Goal: Book appointment/travel/reservation

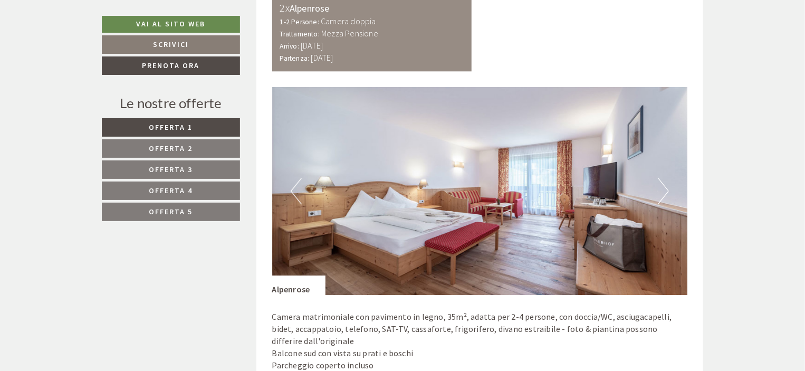
scroll to position [1390, 0]
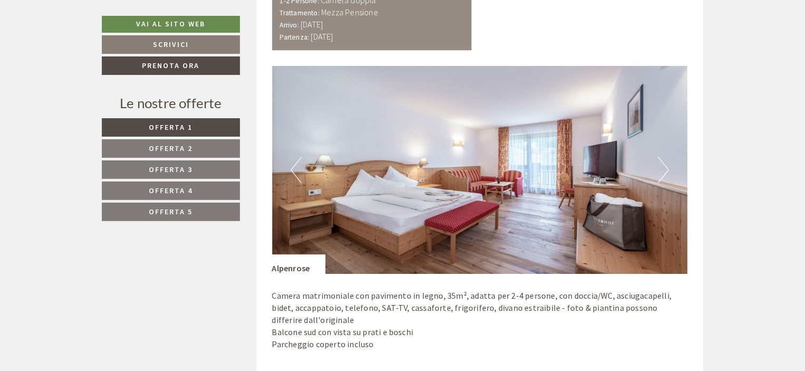
click at [661, 167] on button "Next" at bounding box center [663, 170] width 11 height 26
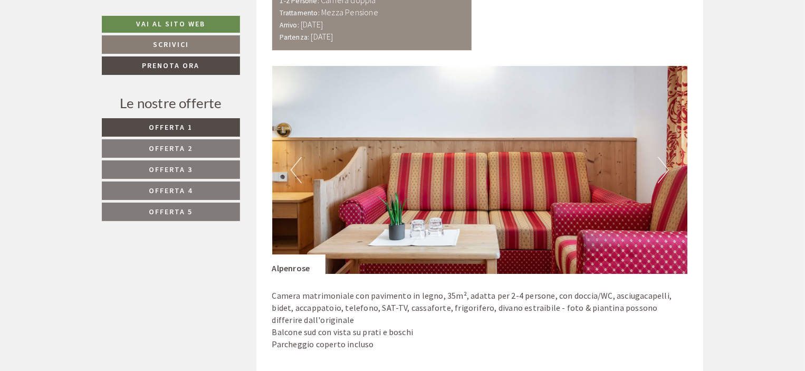
click at [661, 167] on button "Next" at bounding box center [663, 170] width 11 height 26
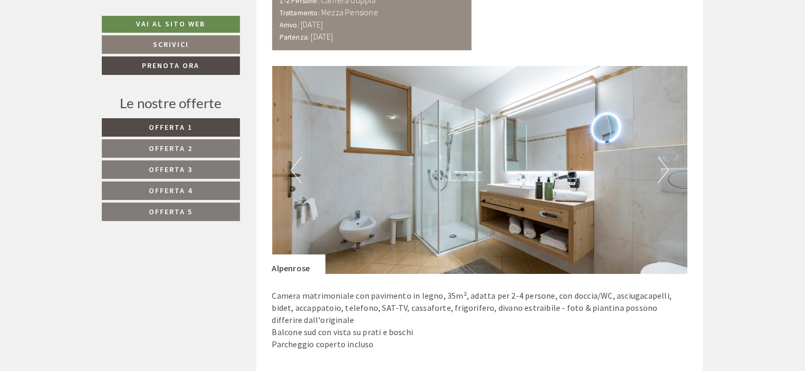
click at [661, 167] on button "Next" at bounding box center [663, 170] width 11 height 26
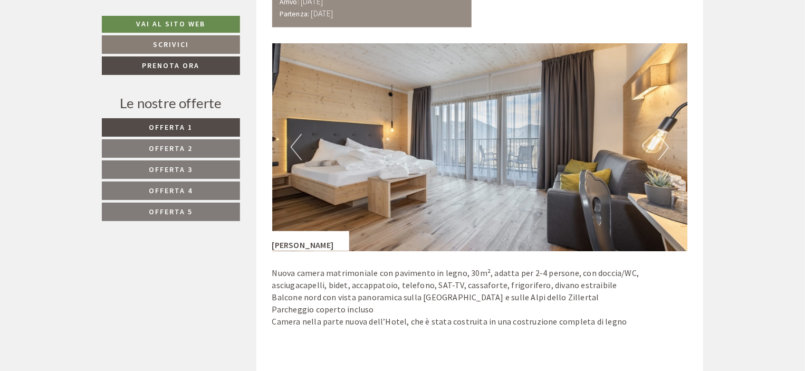
scroll to position [663, 0]
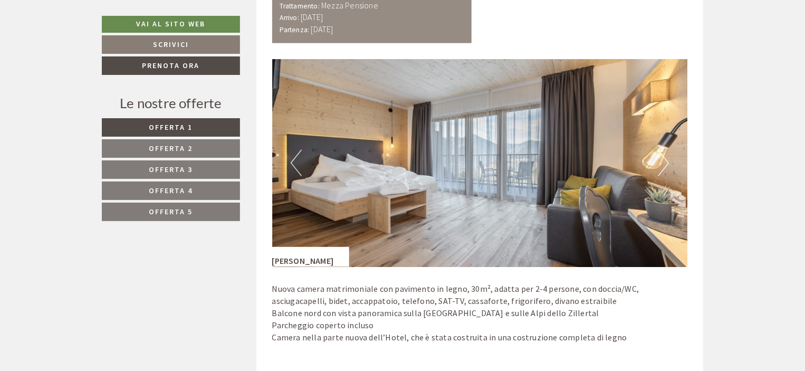
click at [661, 162] on button "Next" at bounding box center [663, 163] width 11 height 26
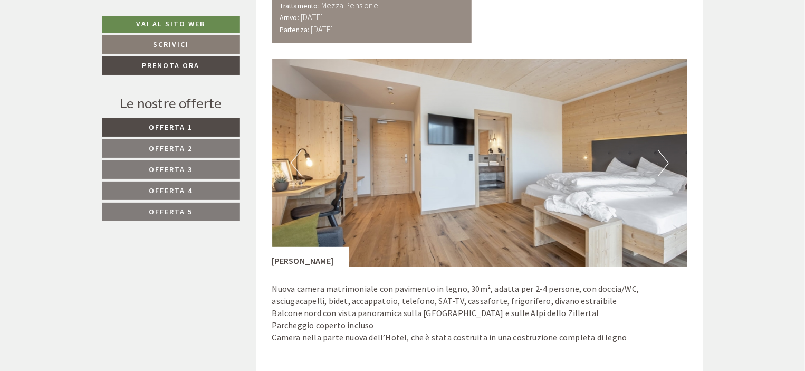
click at [661, 162] on button "Next" at bounding box center [663, 163] width 11 height 26
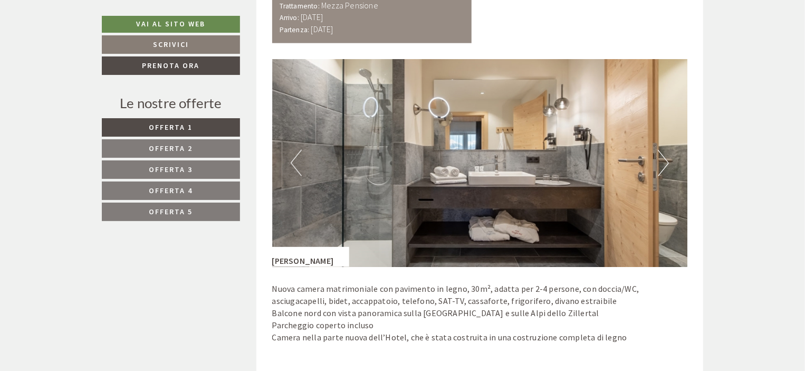
click at [661, 162] on button "Next" at bounding box center [663, 163] width 11 height 26
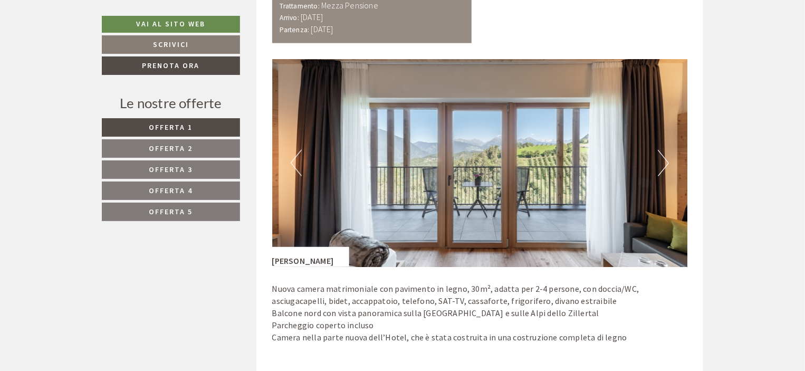
click at [661, 162] on button "Next" at bounding box center [663, 163] width 11 height 26
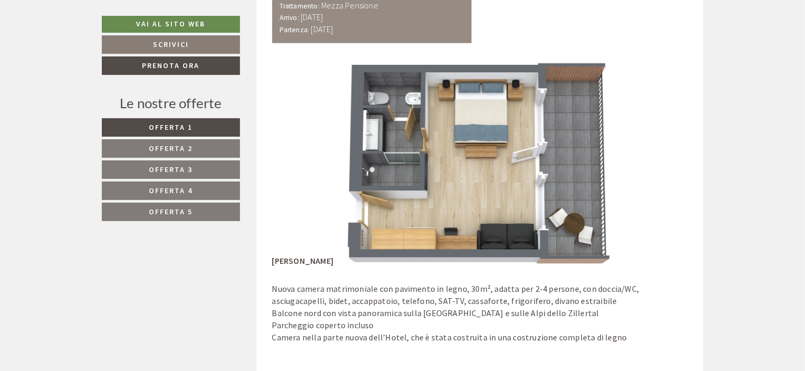
click at [661, 162] on button "Next" at bounding box center [663, 163] width 11 height 26
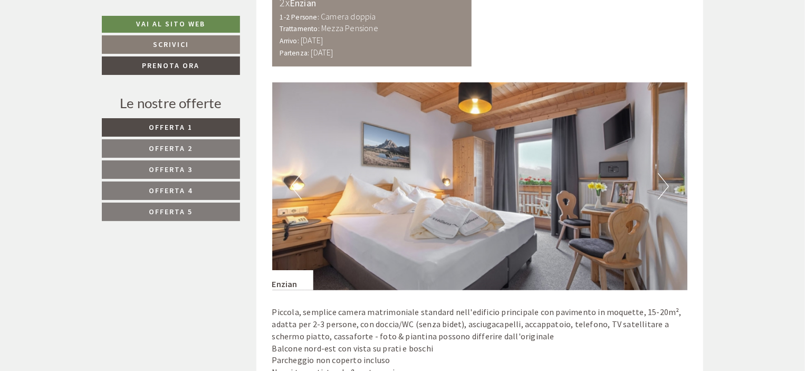
scroll to position [2101, 0]
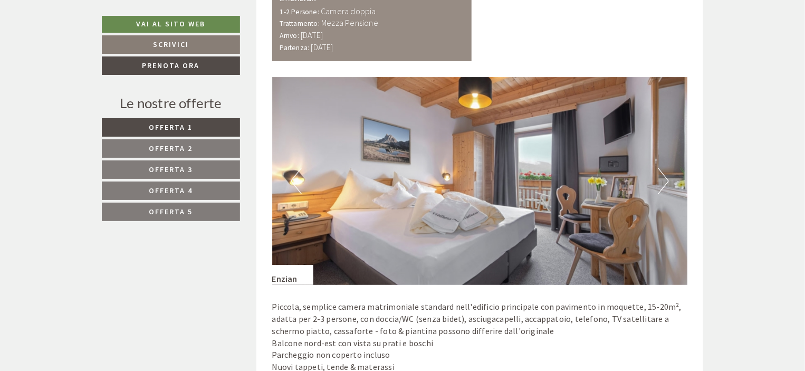
click at [665, 172] on button "Next" at bounding box center [663, 181] width 11 height 26
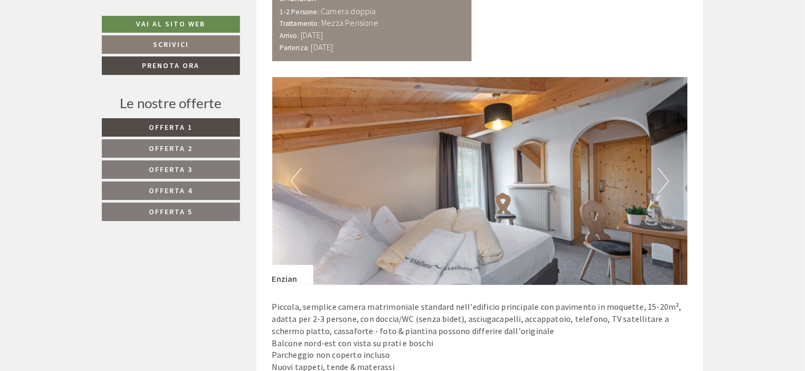
click at [665, 172] on button "Next" at bounding box center [663, 181] width 11 height 26
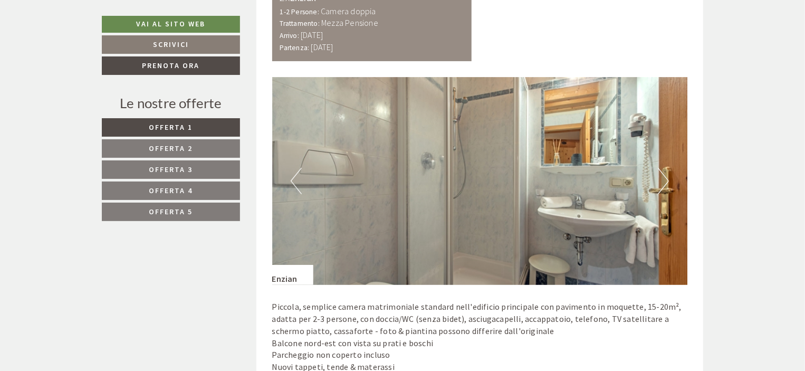
click at [665, 172] on button "Next" at bounding box center [663, 181] width 11 height 26
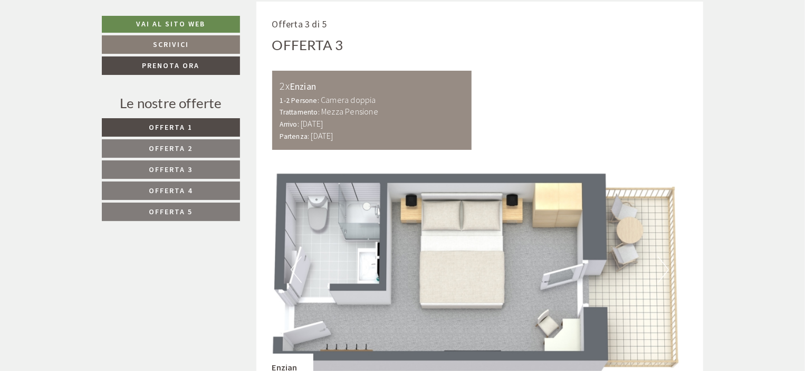
scroll to position [1996, 0]
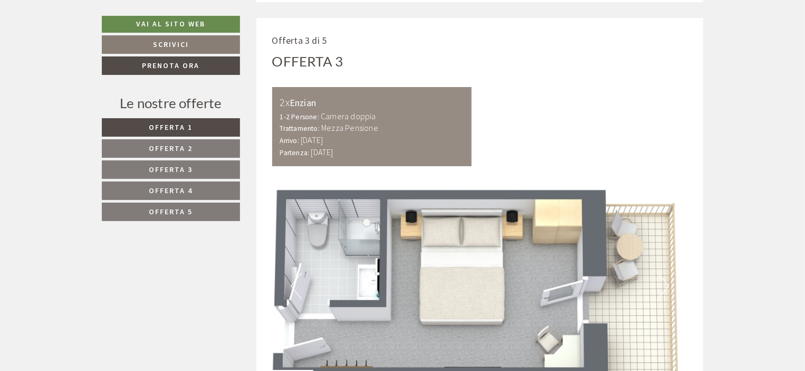
click at [209, 190] on link "Offerta 4" at bounding box center [171, 190] width 138 height 18
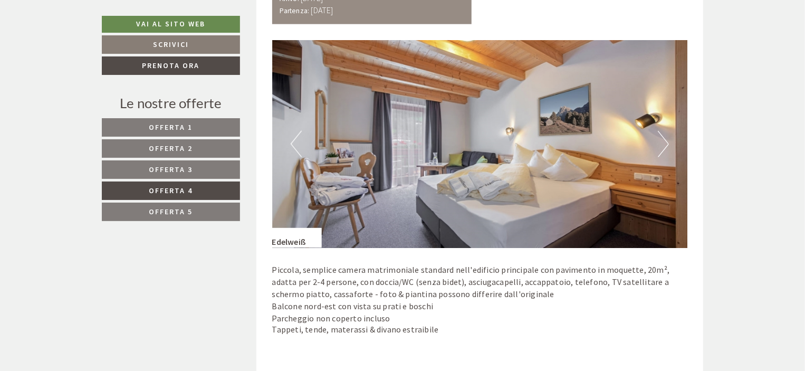
scroll to position [685, 0]
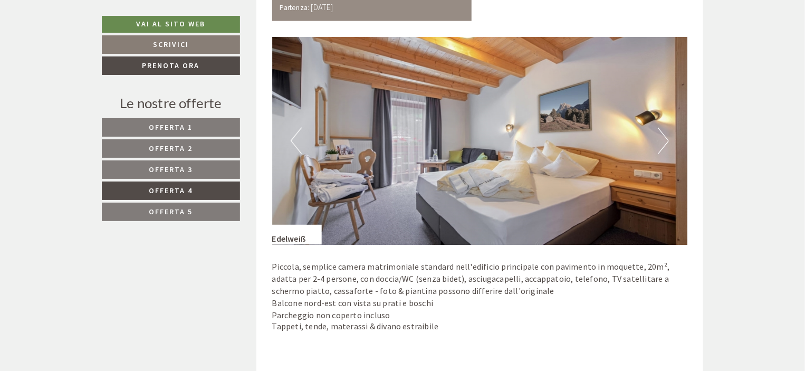
click at [156, 209] on span "Offerta 5" at bounding box center [171, 211] width 44 height 9
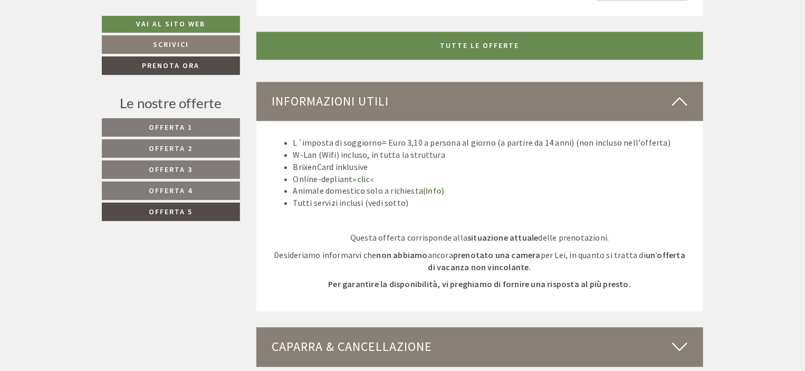
scroll to position [1247, 0]
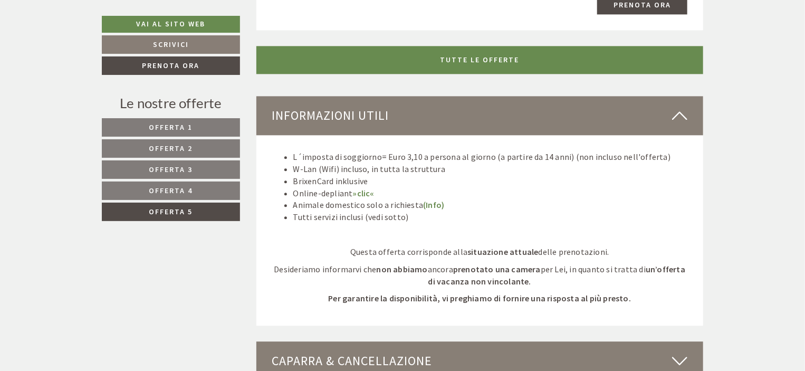
click at [204, 128] on link "Offerta 1" at bounding box center [171, 127] width 138 height 18
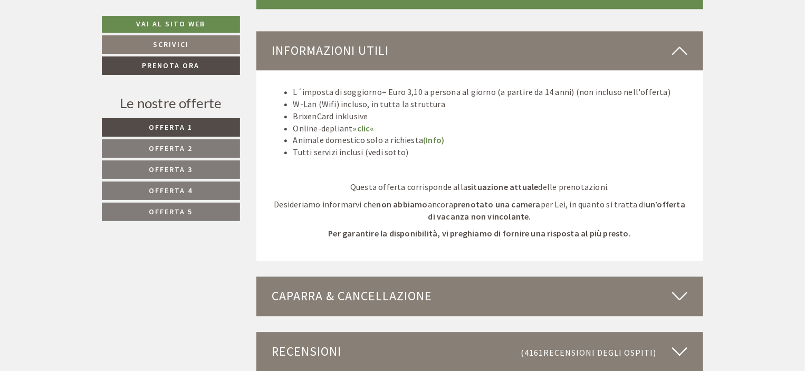
scroll to position [1282, 0]
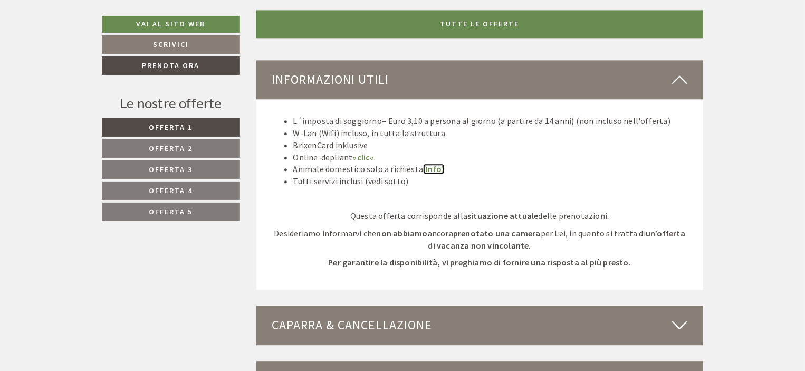
click at [431, 168] on link "(Info)" at bounding box center [433, 168] width 21 height 11
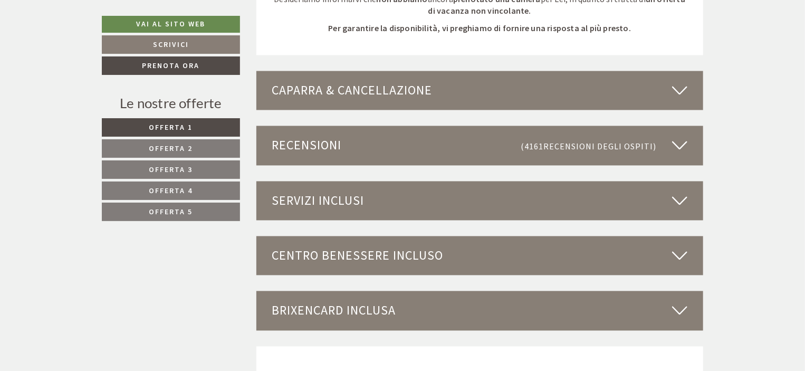
scroll to position [2982, 0]
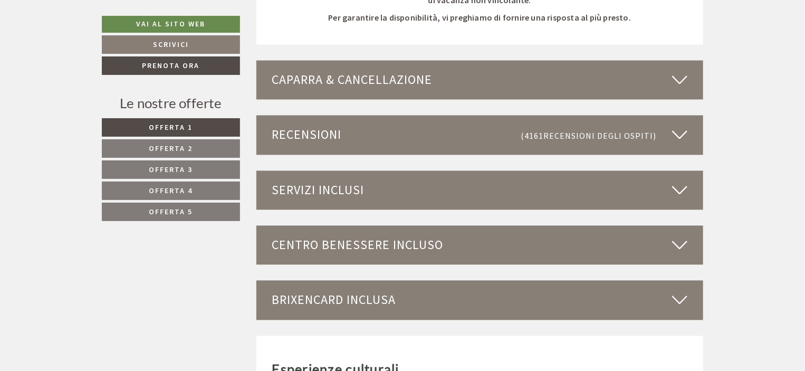
click at [683, 74] on icon at bounding box center [679, 80] width 15 height 18
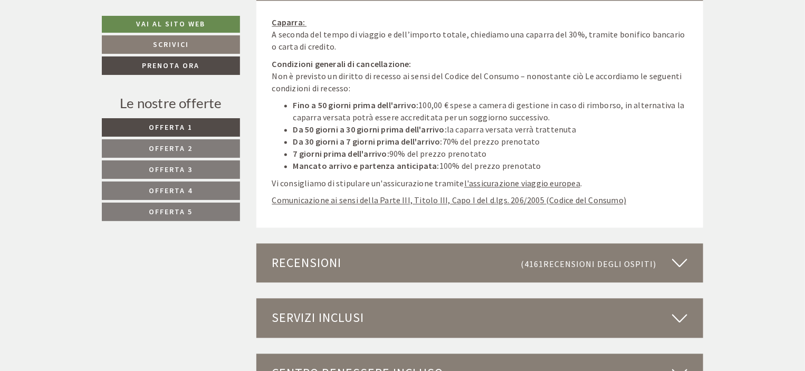
scroll to position [3170, 0]
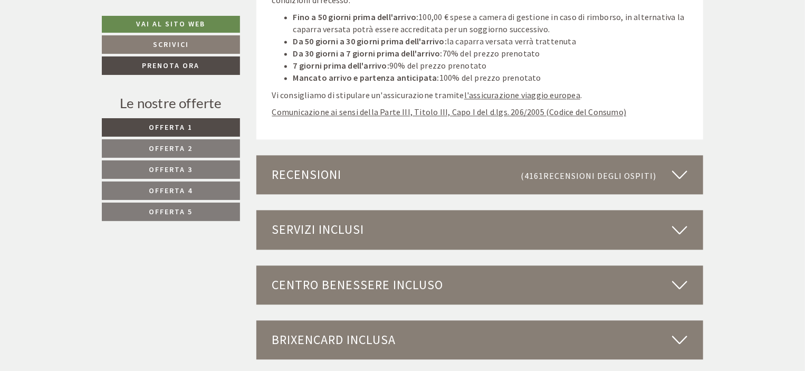
click at [682, 171] on icon at bounding box center [679, 175] width 15 height 18
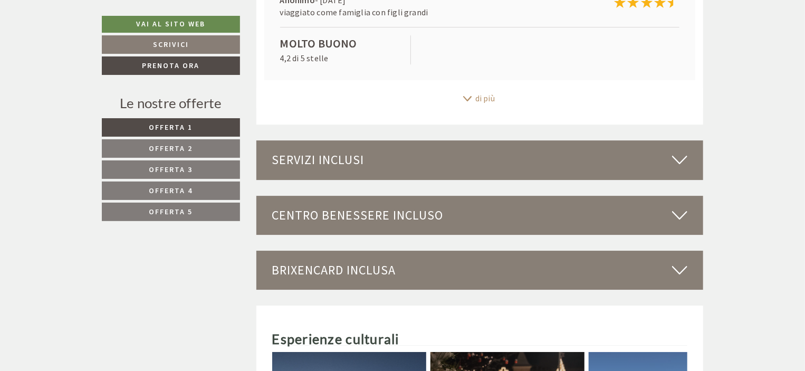
scroll to position [3626, 0]
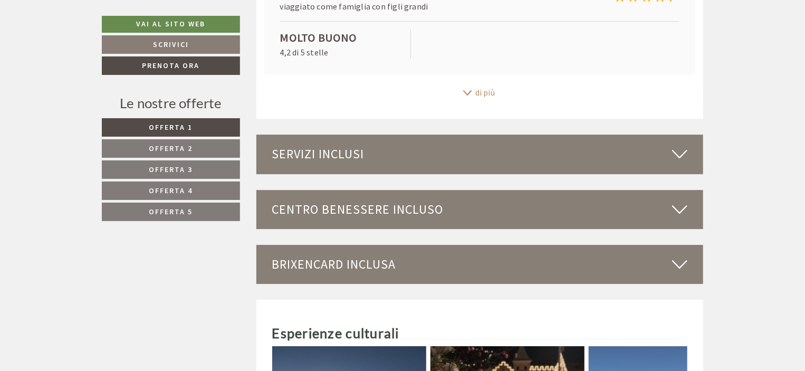
click at [677, 151] on icon at bounding box center [679, 154] width 15 height 18
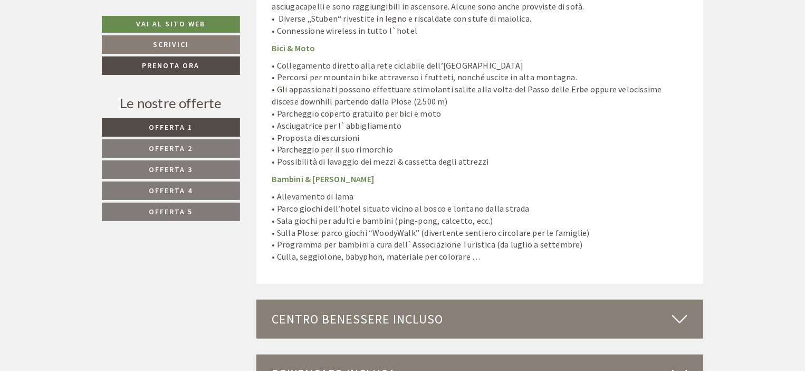
scroll to position [4528, 0]
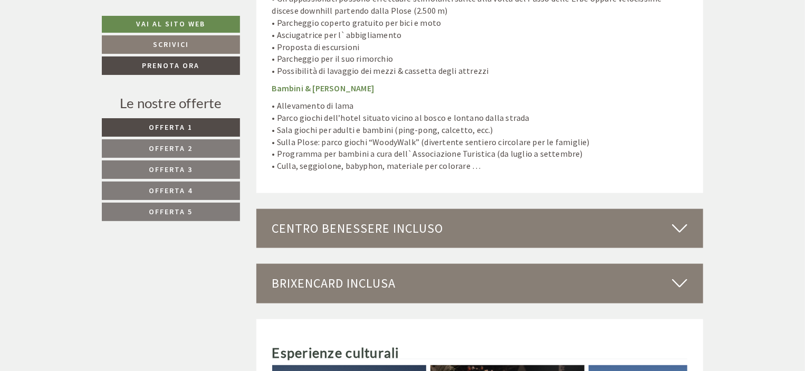
click at [670, 209] on div "Centro benessere incluso" at bounding box center [479, 228] width 447 height 39
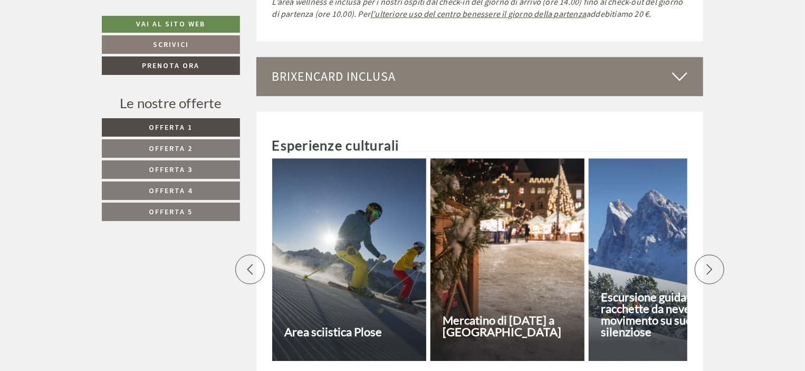
scroll to position [5599, 0]
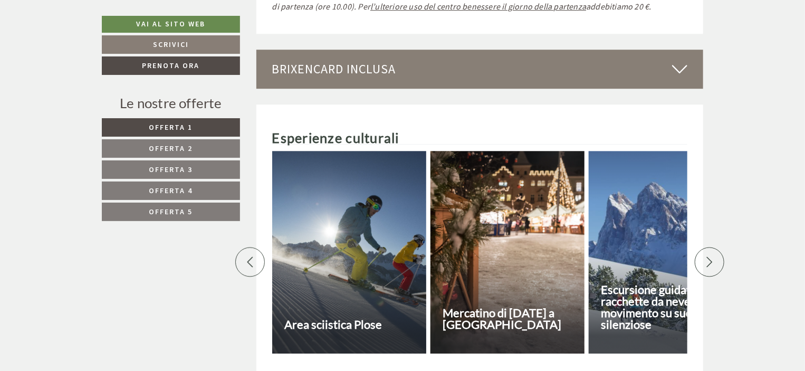
click at [709, 256] on icon at bounding box center [709, 261] width 11 height 11
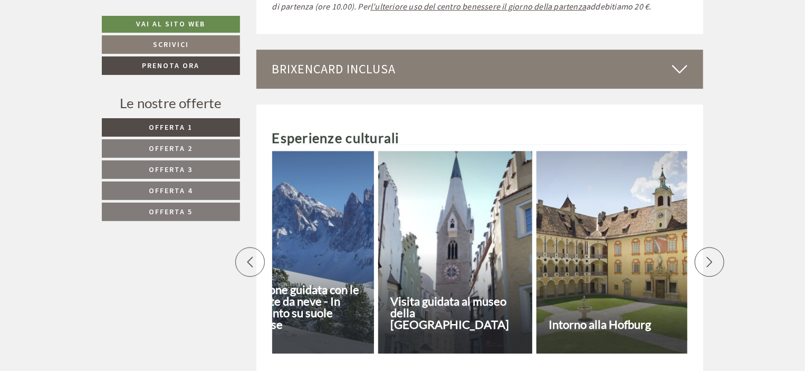
scroll to position [0, 369]
click at [709, 256] on icon at bounding box center [710, 261] width 6 height 11
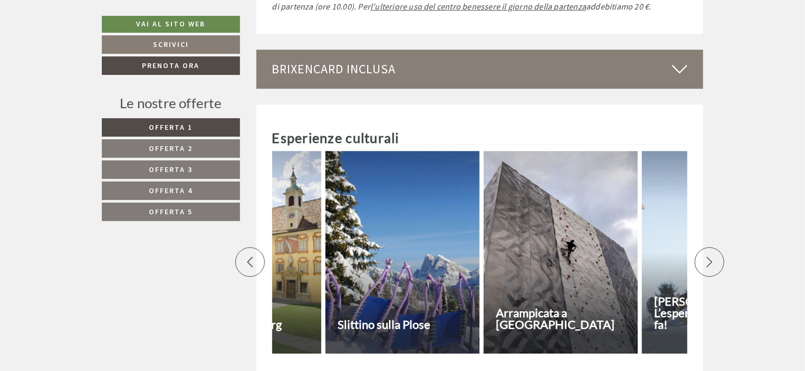
scroll to position [0, 738]
click at [709, 256] on icon at bounding box center [710, 261] width 6 height 11
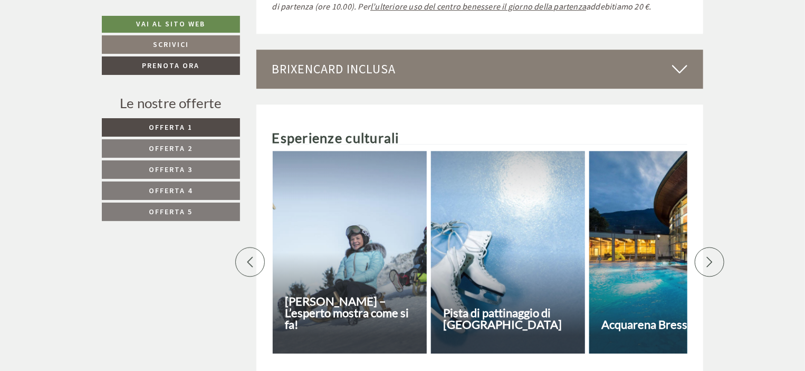
scroll to position [0, 1107]
click at [709, 256] on icon at bounding box center [710, 261] width 6 height 11
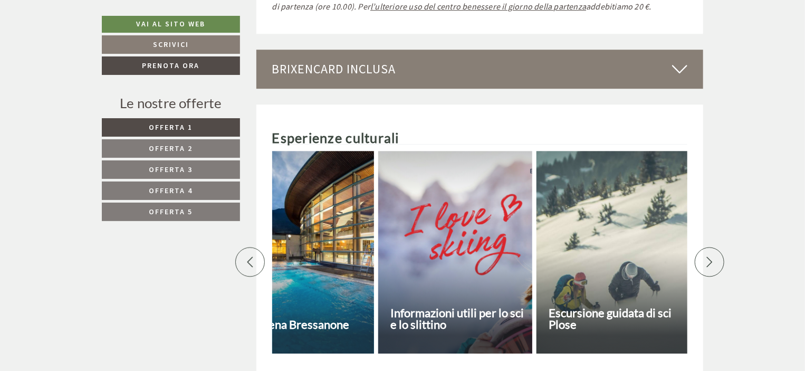
scroll to position [0, 1476]
click at [709, 256] on icon at bounding box center [710, 261] width 6 height 11
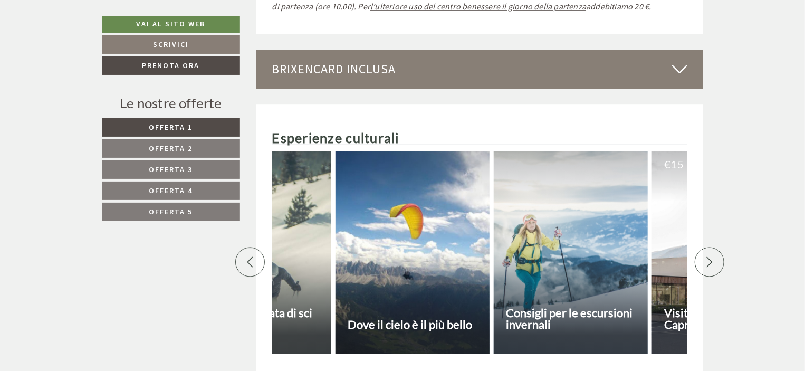
scroll to position [0, 1846]
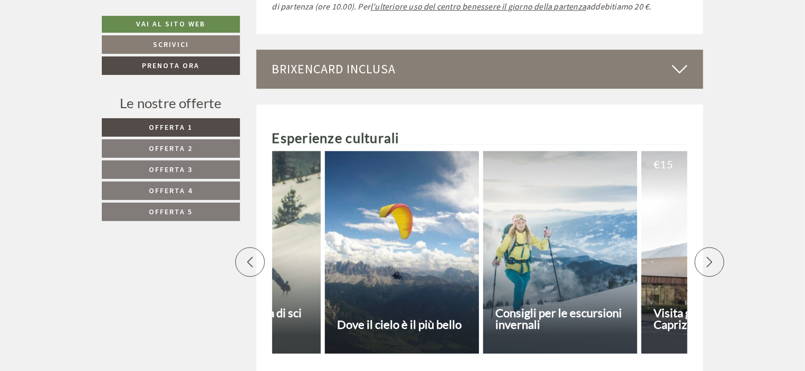
click at [709, 256] on icon at bounding box center [710, 261] width 6 height 11
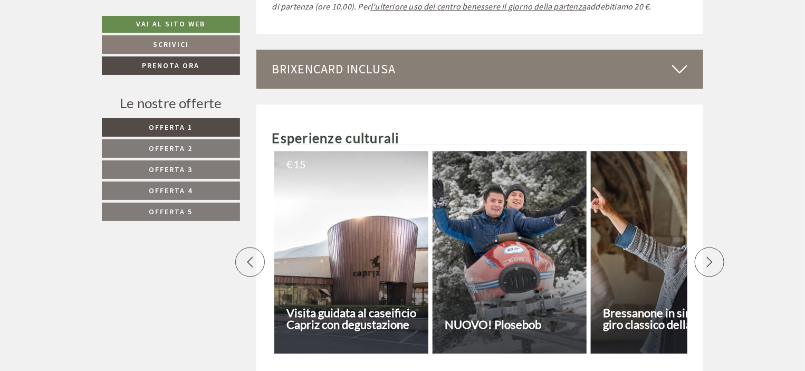
scroll to position [0, 2215]
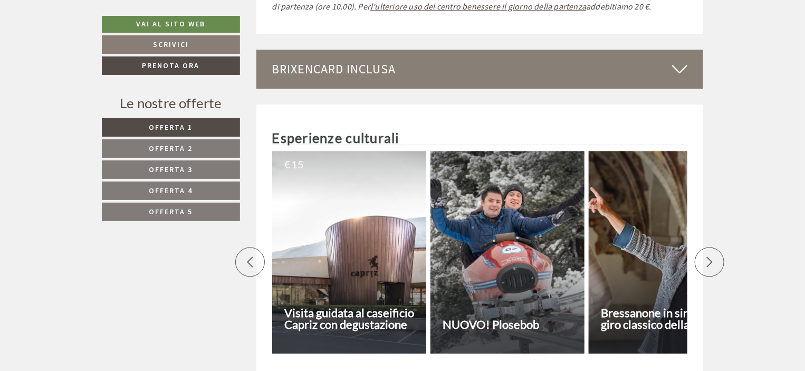
click at [709, 256] on icon at bounding box center [710, 261] width 6 height 11
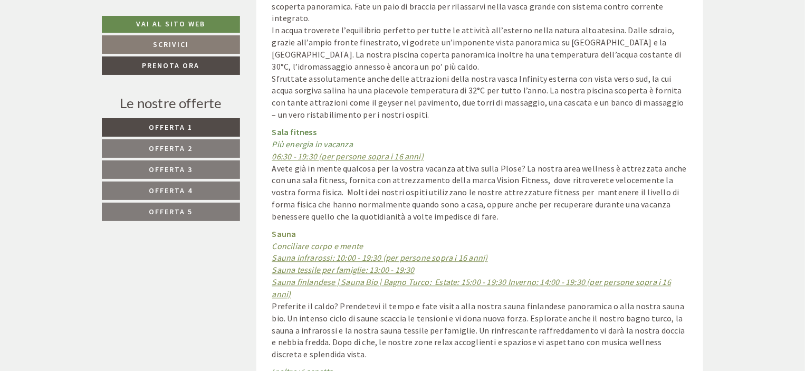
scroll to position [4846, 0]
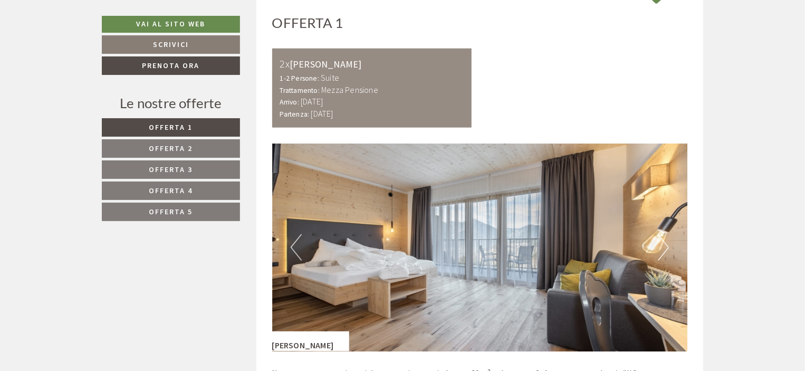
scroll to position [674, 0]
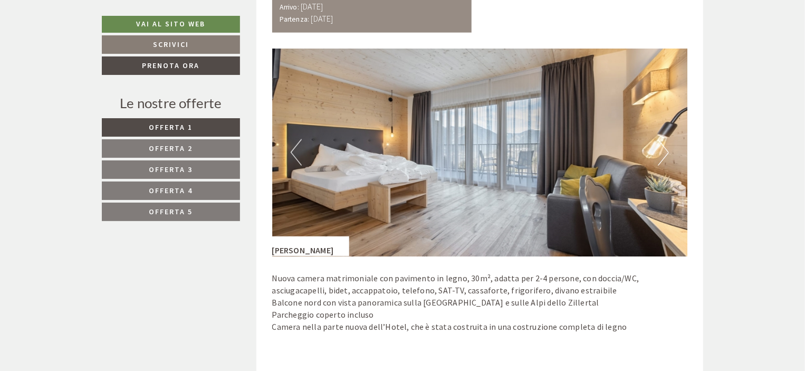
click at [660, 147] on button "Next" at bounding box center [663, 152] width 11 height 26
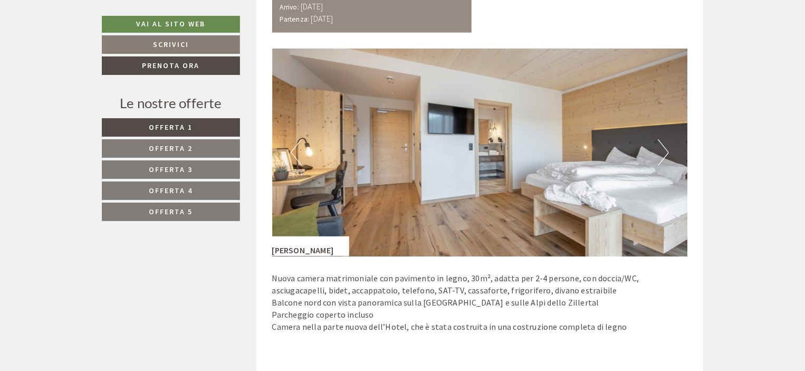
click at [663, 146] on button "Next" at bounding box center [663, 152] width 11 height 26
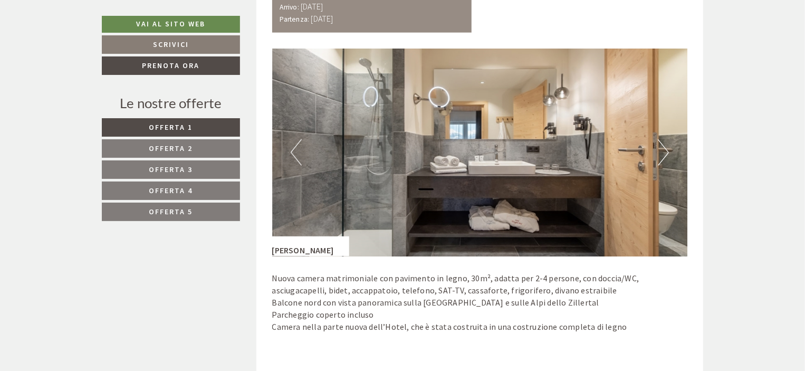
click at [663, 146] on button "Next" at bounding box center [663, 152] width 11 height 26
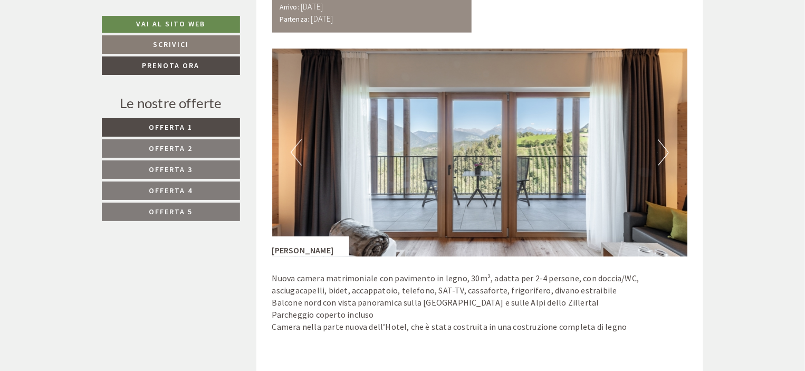
click at [663, 146] on button "Next" at bounding box center [663, 152] width 11 height 26
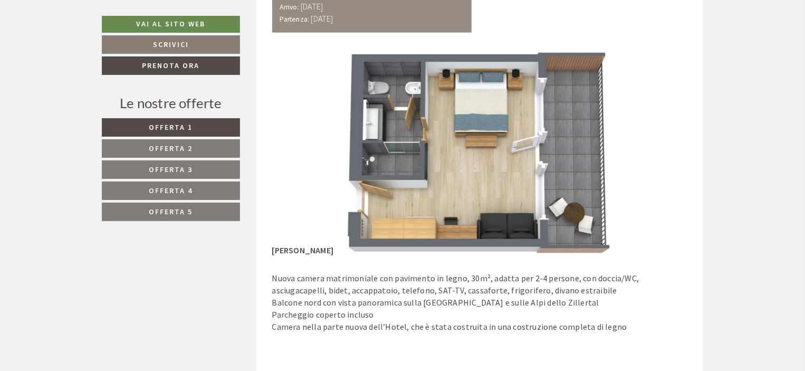
click at [663, 146] on button "Next" at bounding box center [663, 152] width 11 height 26
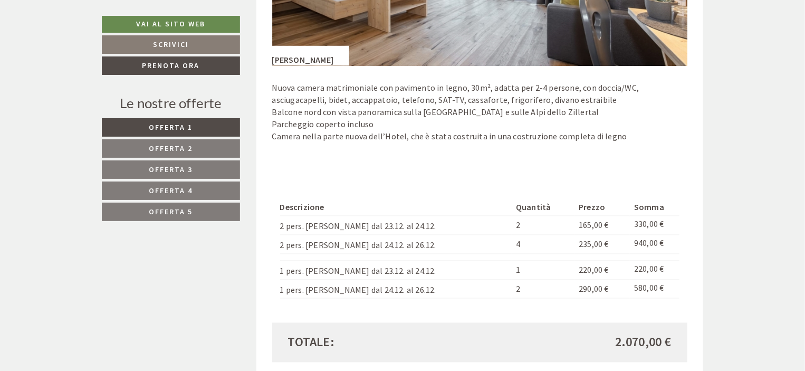
scroll to position [721, 0]
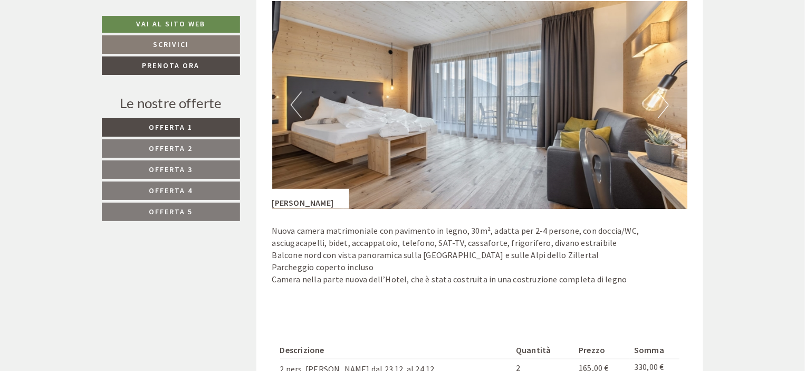
click at [664, 101] on button "Next" at bounding box center [663, 105] width 11 height 26
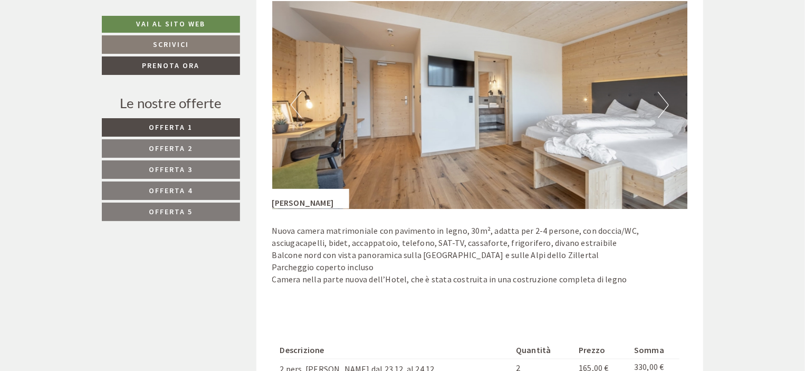
click at [663, 101] on button "Next" at bounding box center [663, 105] width 11 height 26
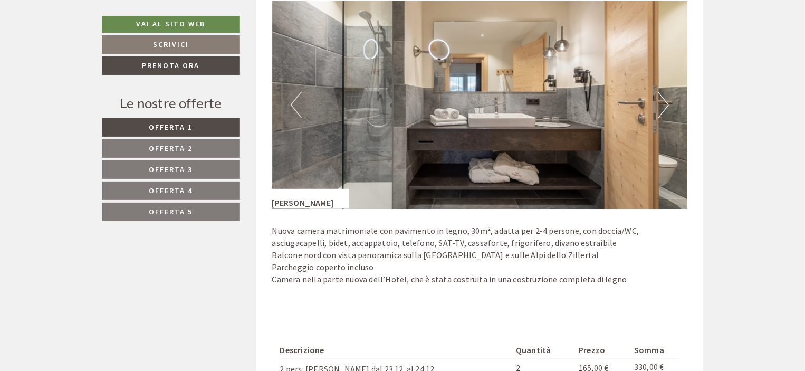
click at [663, 101] on button "Next" at bounding box center [663, 105] width 11 height 26
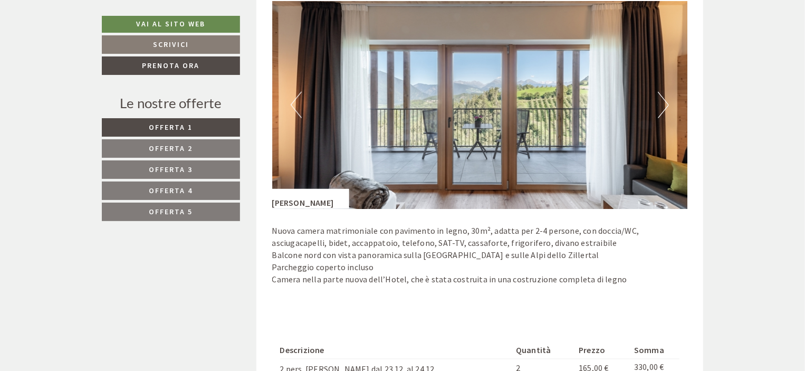
click at [663, 101] on button "Next" at bounding box center [663, 105] width 11 height 26
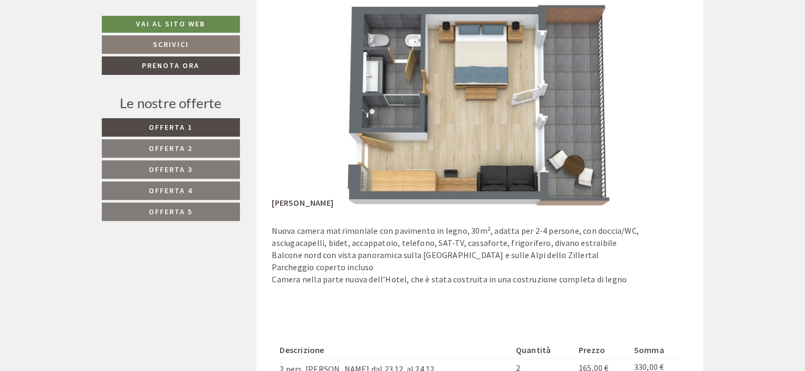
click at [663, 101] on button "Next" at bounding box center [663, 105] width 11 height 26
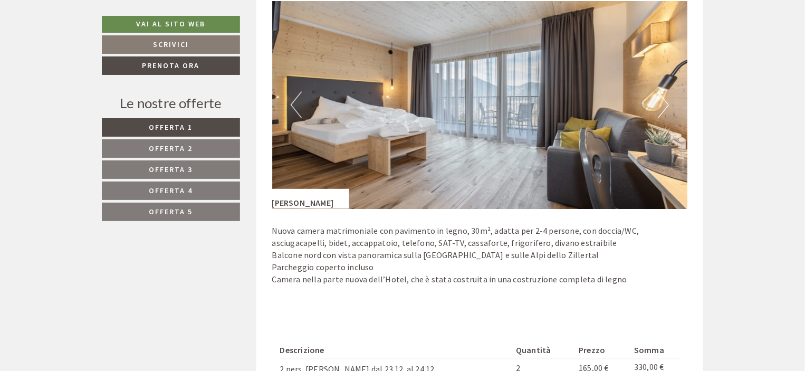
click at [663, 101] on button "Next" at bounding box center [663, 105] width 11 height 26
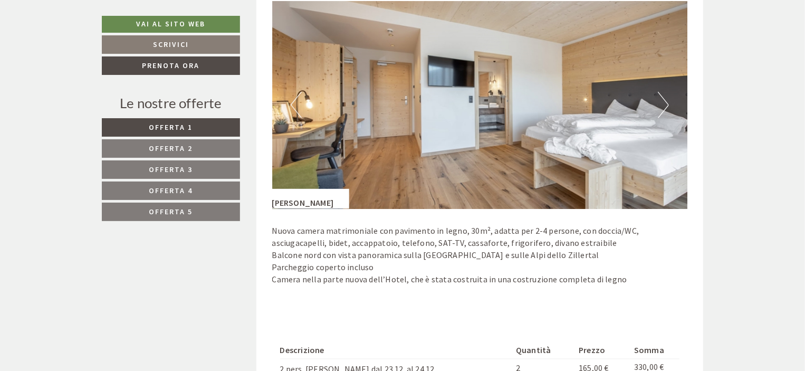
click at [663, 101] on button "Next" at bounding box center [663, 105] width 11 height 26
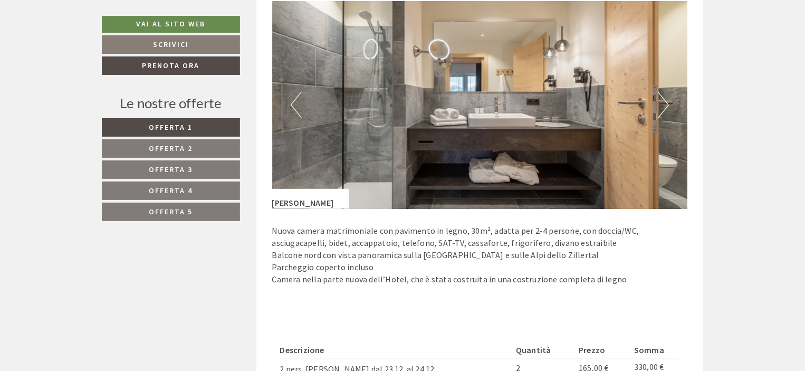
click at [663, 101] on button "Next" at bounding box center [663, 105] width 11 height 26
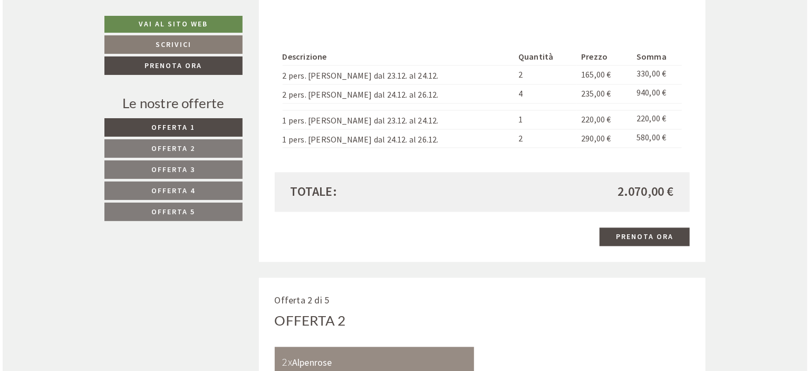
scroll to position [1095, 0]
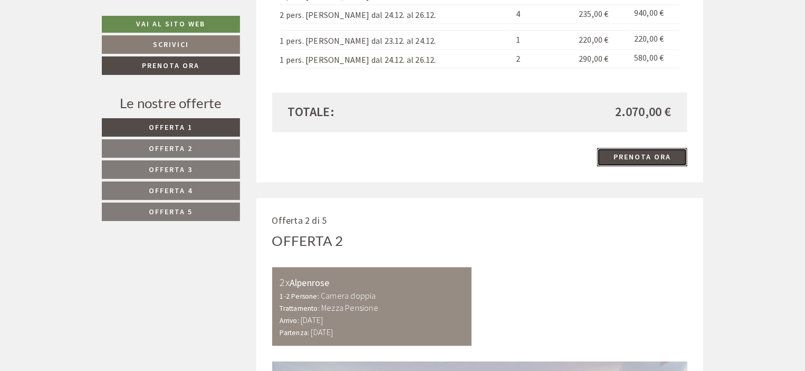
click at [654, 153] on link "Prenota ora" at bounding box center [642, 157] width 90 height 18
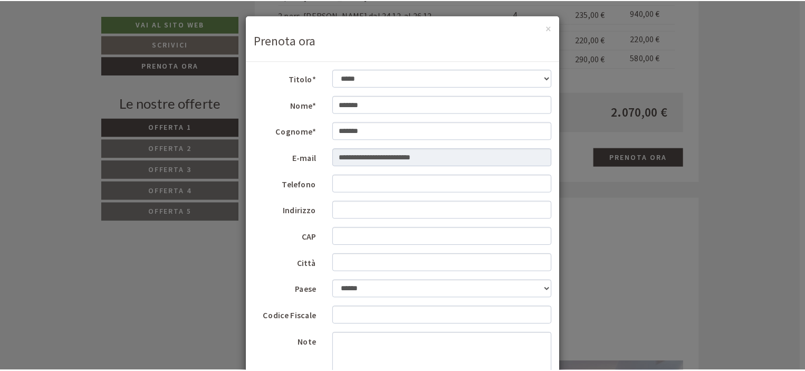
scroll to position [0, 0]
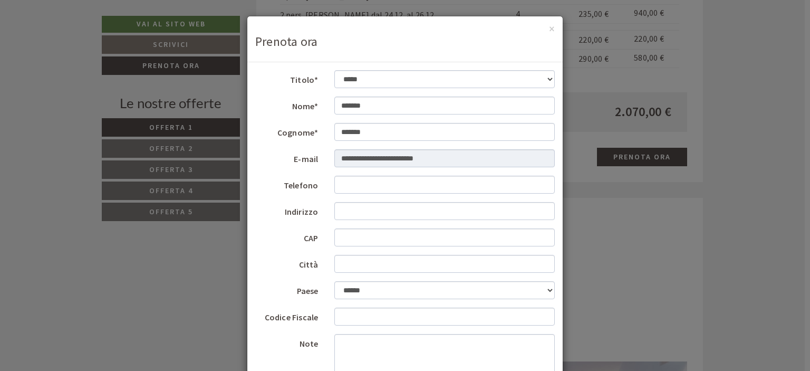
click at [727, 149] on div "**********" at bounding box center [405, 185] width 810 height 371
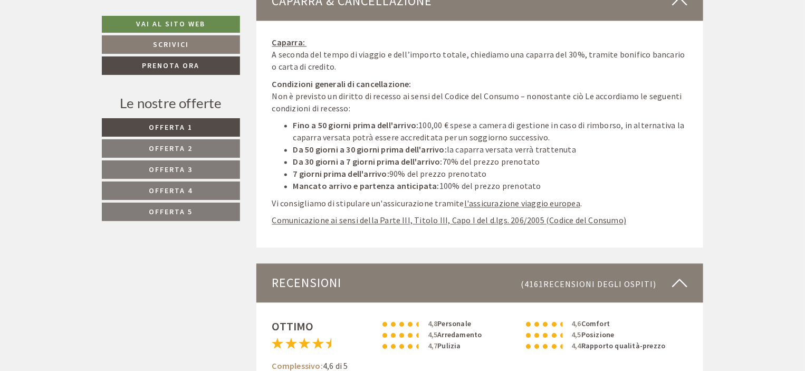
scroll to position [3069, 0]
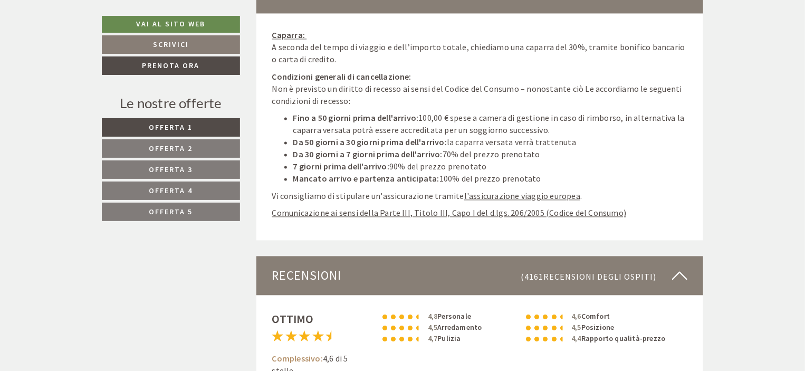
click at [546, 193] on u "l'assicurazione viaggio europea" at bounding box center [522, 195] width 116 height 11
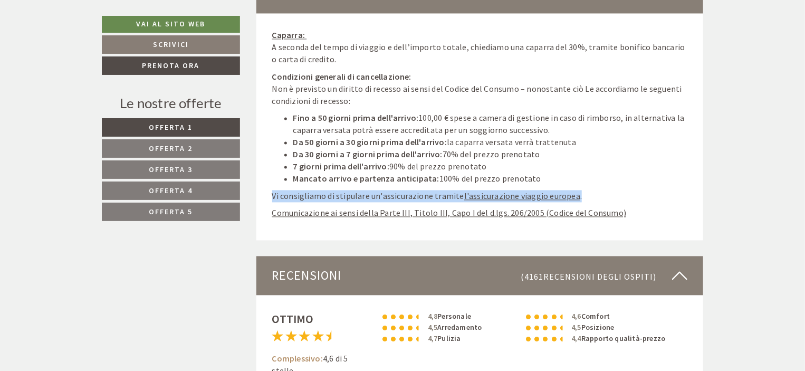
click at [545, 193] on u "l'assicurazione viaggio europea" at bounding box center [522, 195] width 116 height 11
click at [541, 192] on u "l'assicurazione viaggio europea" at bounding box center [522, 195] width 116 height 11
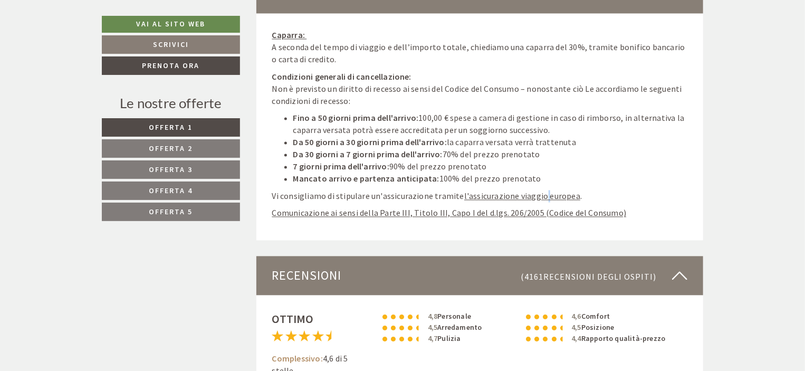
click at [541, 191] on u "l'assicurazione viaggio europea" at bounding box center [522, 195] width 116 height 11
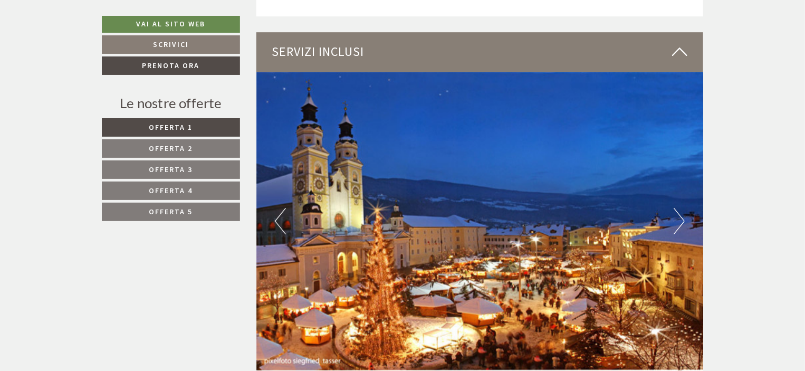
scroll to position [3783, 0]
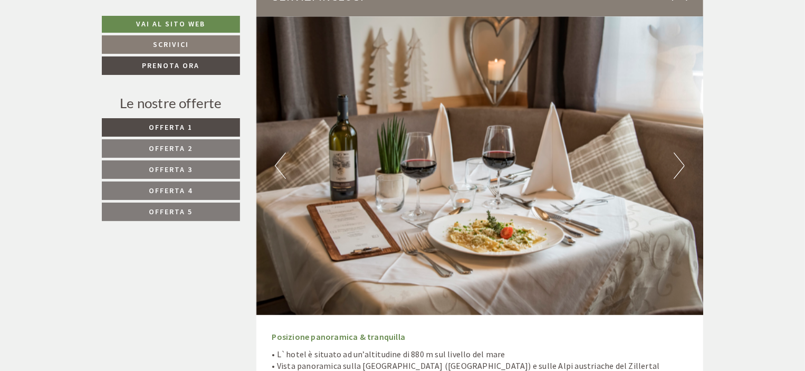
click at [678, 160] on button "Next" at bounding box center [678, 165] width 11 height 26
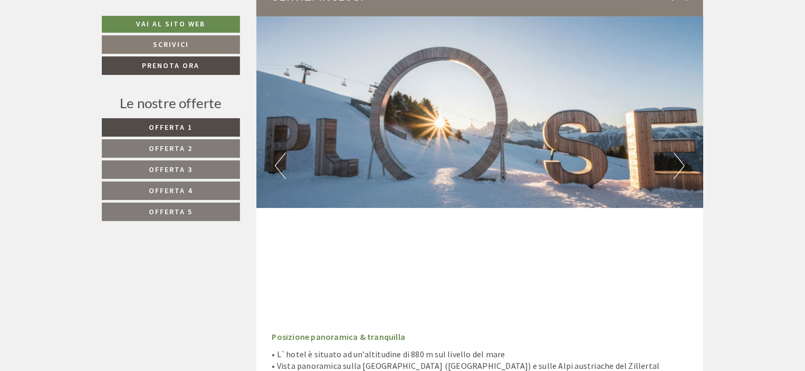
click at [678, 160] on button "Next" at bounding box center [678, 165] width 11 height 26
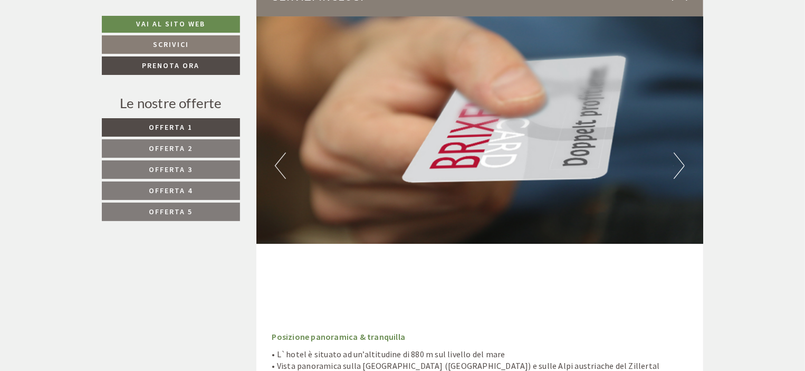
click at [678, 160] on button "Next" at bounding box center [678, 165] width 11 height 26
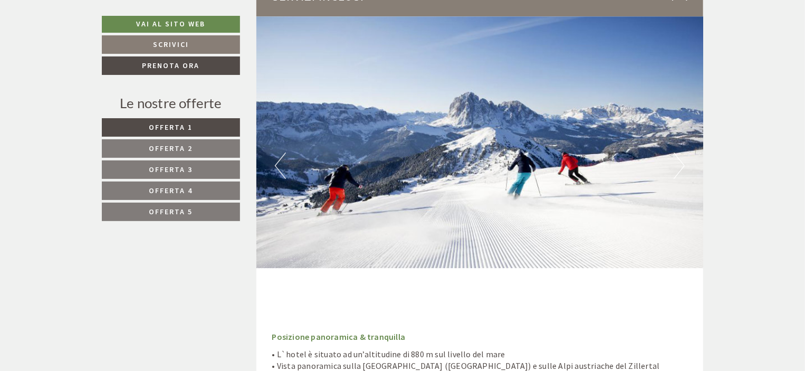
click at [678, 160] on button "Next" at bounding box center [678, 165] width 11 height 26
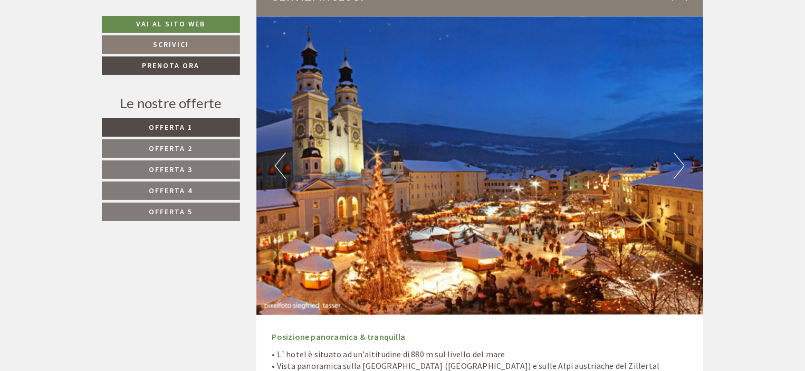
click at [678, 160] on button "Next" at bounding box center [678, 165] width 11 height 26
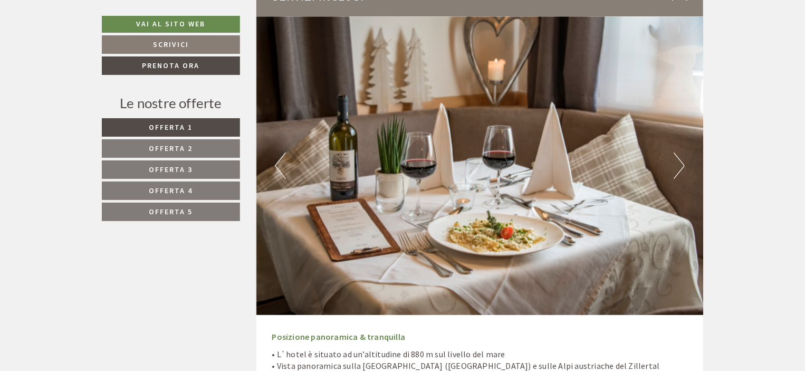
click at [678, 160] on button "Next" at bounding box center [678, 165] width 11 height 26
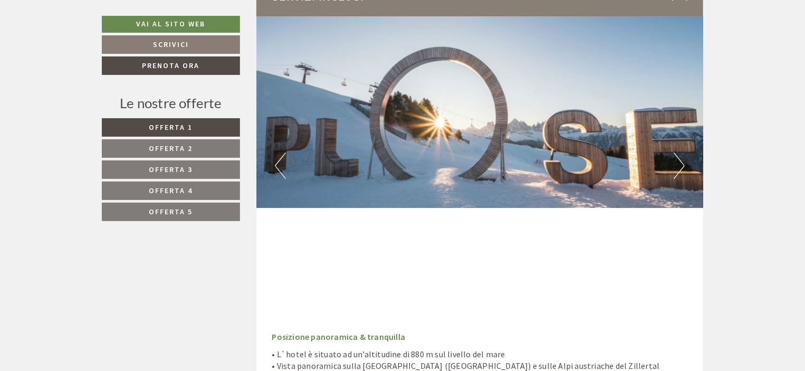
click at [678, 160] on button "Next" at bounding box center [678, 165] width 11 height 26
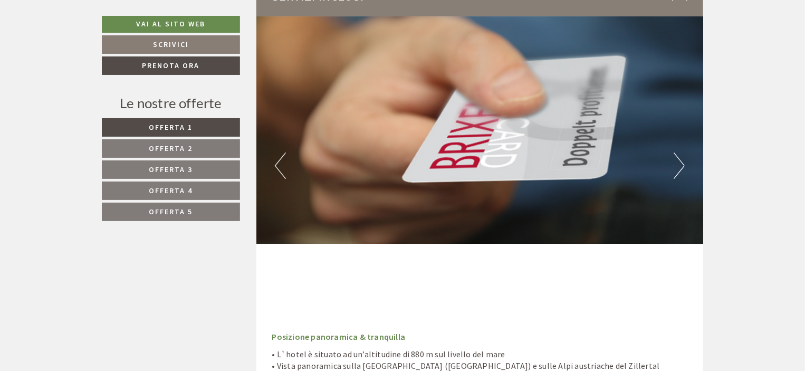
click at [678, 160] on button "Next" at bounding box center [678, 165] width 11 height 26
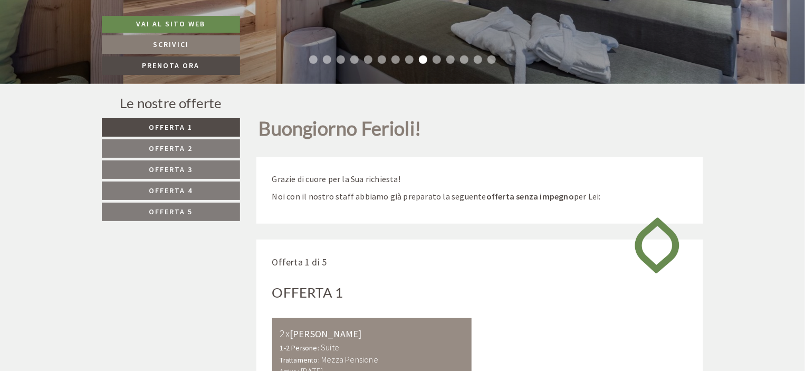
scroll to position [0, 0]
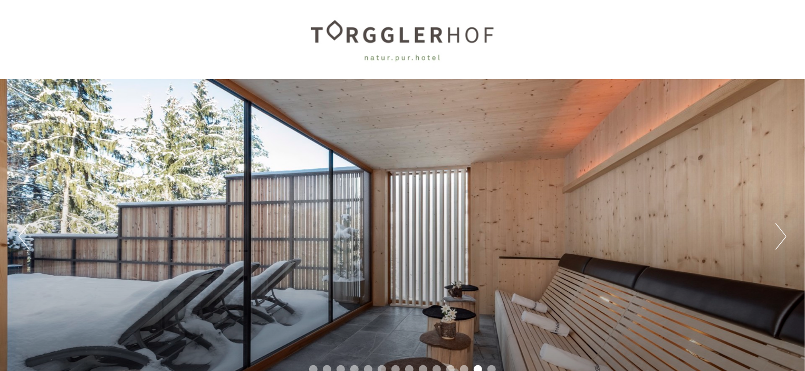
click at [785, 230] on button "Next" at bounding box center [780, 236] width 11 height 26
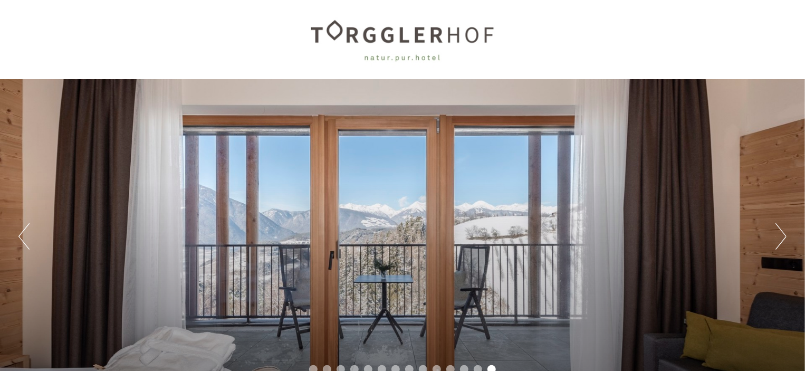
click at [781, 230] on button "Next" at bounding box center [780, 236] width 11 height 26
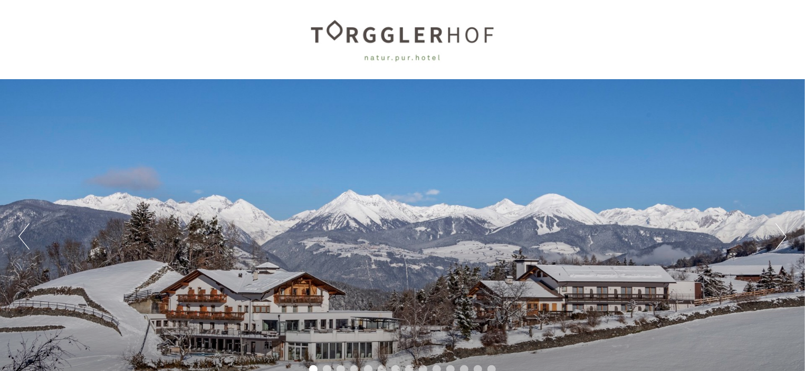
click at [781, 230] on button "Next" at bounding box center [780, 236] width 11 height 26
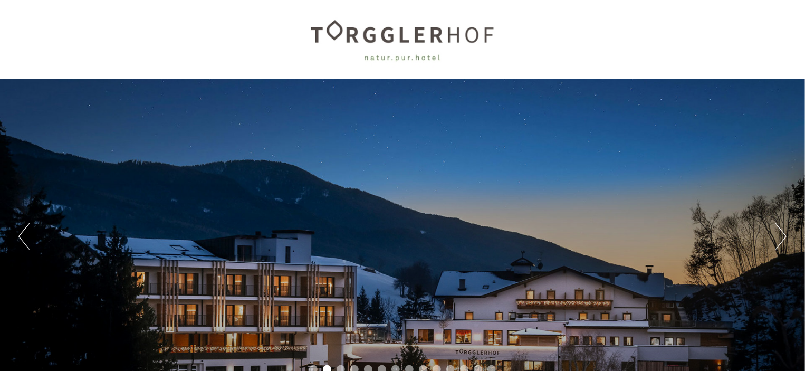
click at [781, 230] on button "Next" at bounding box center [780, 236] width 11 height 26
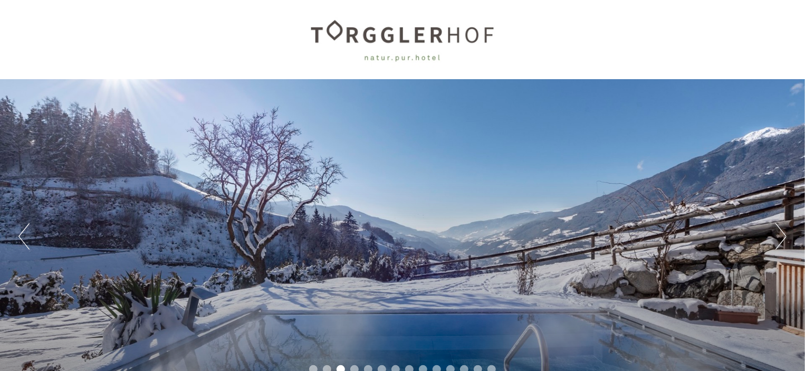
click at [781, 230] on button "Next" at bounding box center [780, 236] width 11 height 26
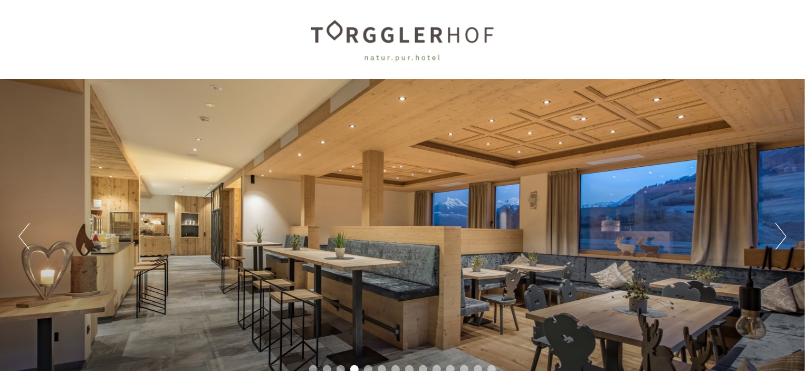
click at [781, 230] on button "Next" at bounding box center [780, 236] width 11 height 26
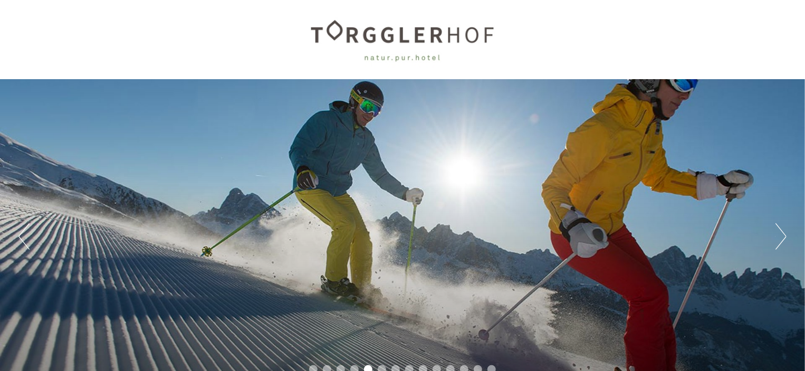
click at [781, 230] on button "Next" at bounding box center [780, 236] width 11 height 26
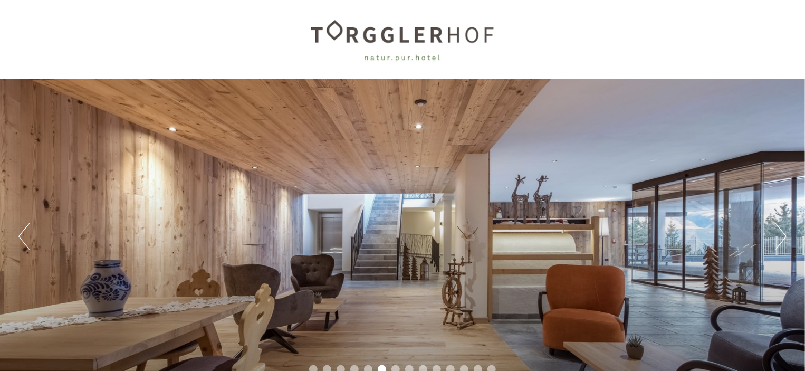
click at [781, 230] on button "Next" at bounding box center [780, 236] width 11 height 26
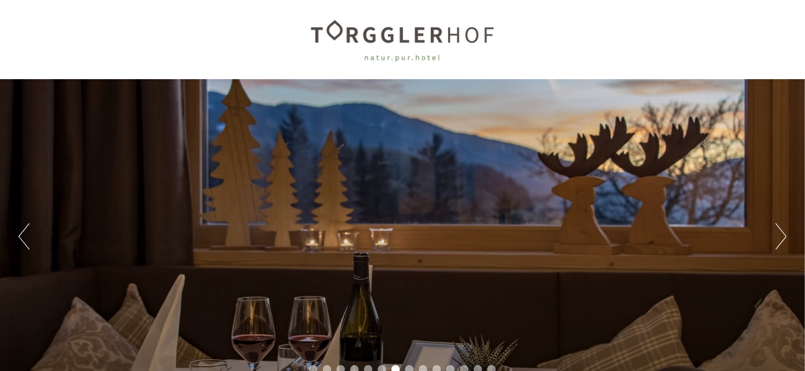
click at [781, 230] on button "Next" at bounding box center [780, 236] width 11 height 26
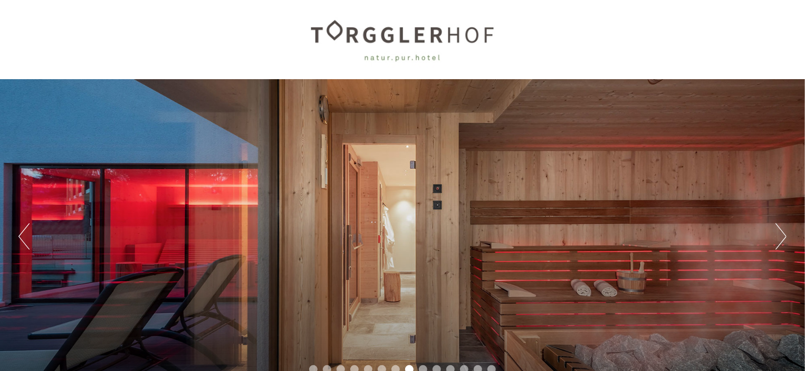
click at [781, 230] on button "Next" at bounding box center [780, 236] width 11 height 26
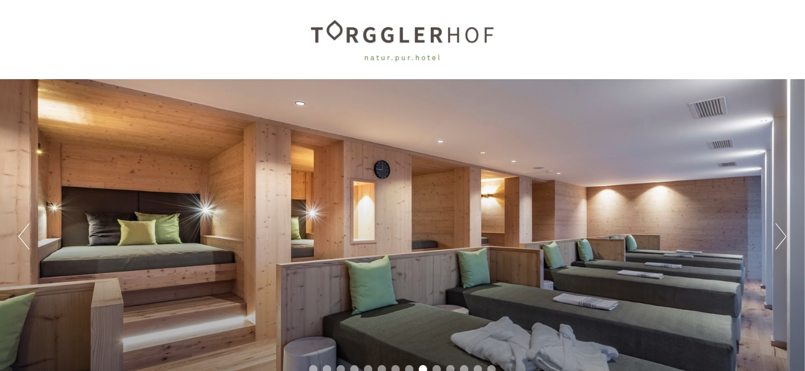
click at [781, 230] on button "Next" at bounding box center [780, 236] width 11 height 26
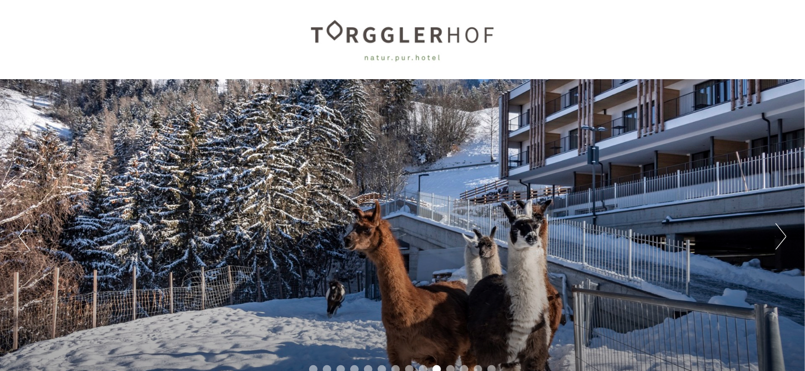
click at [781, 230] on button "Next" at bounding box center [780, 236] width 11 height 26
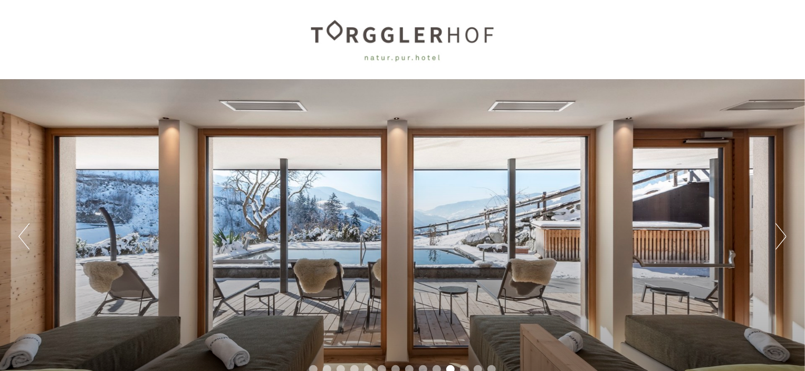
click at [781, 230] on button "Next" at bounding box center [780, 236] width 11 height 26
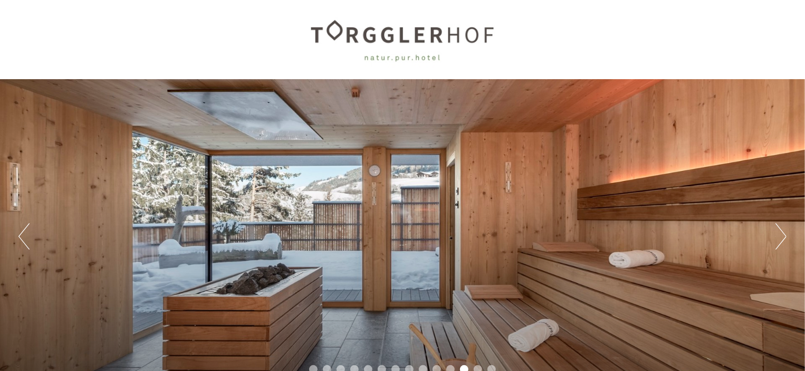
click at [781, 230] on button "Next" at bounding box center [780, 236] width 11 height 26
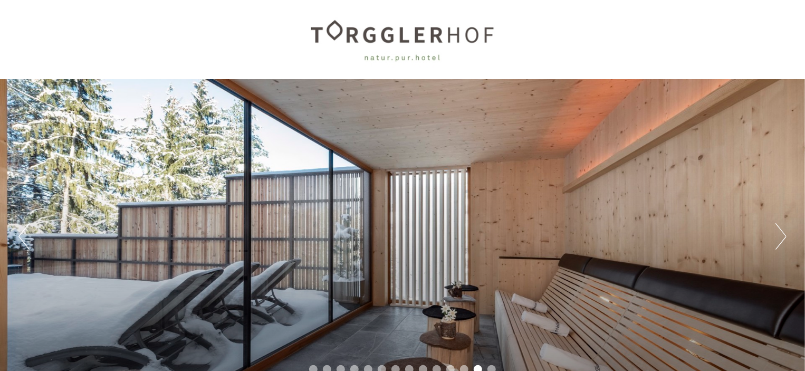
click at [781, 230] on button "Next" at bounding box center [780, 236] width 11 height 26
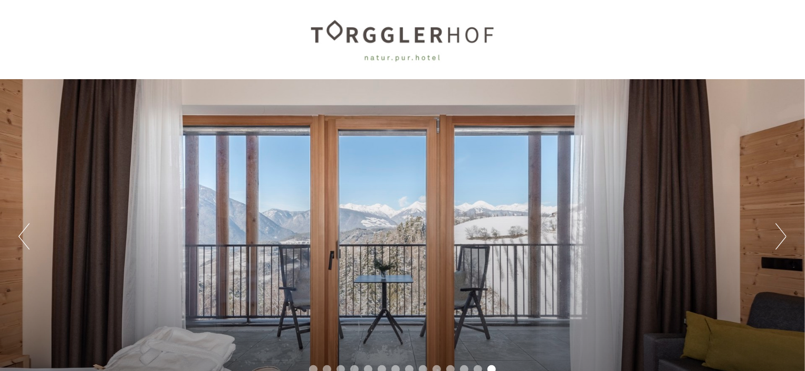
click at [781, 230] on button "Next" at bounding box center [780, 236] width 11 height 26
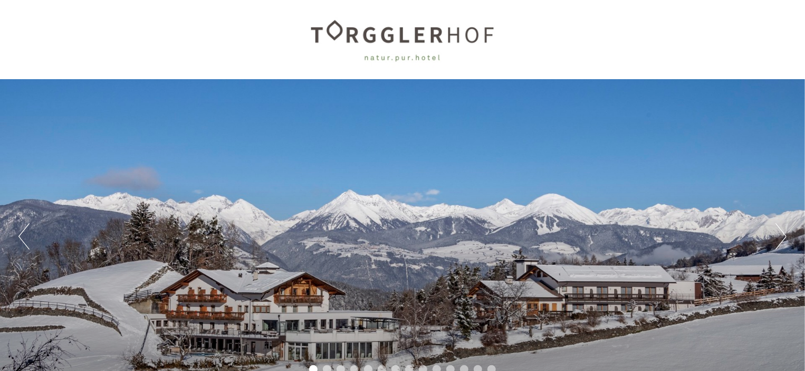
click at [781, 230] on button "Next" at bounding box center [780, 236] width 11 height 26
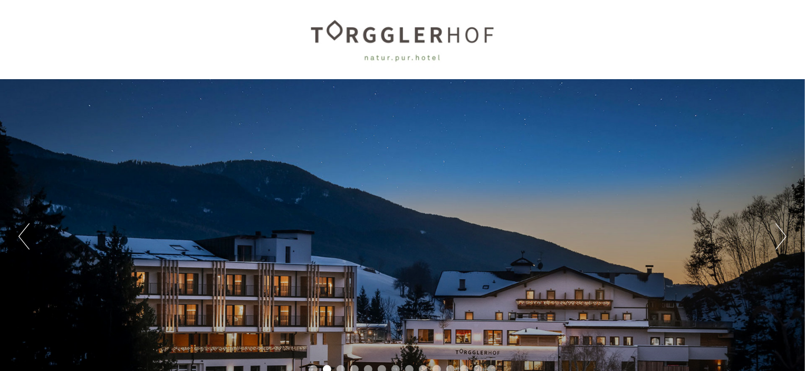
click at [781, 230] on button "Next" at bounding box center [780, 236] width 11 height 26
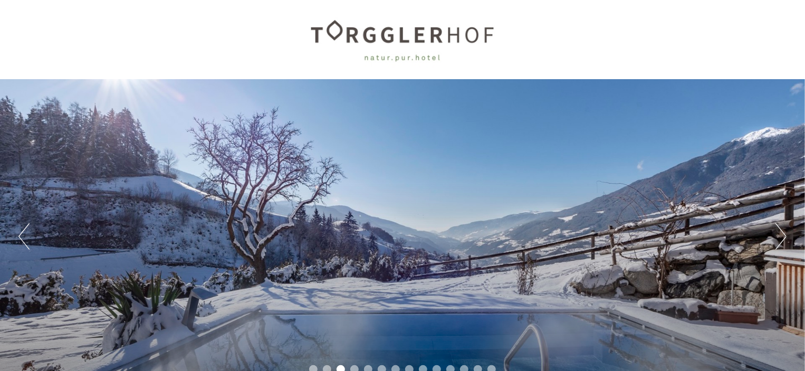
click at [781, 230] on button "Next" at bounding box center [780, 236] width 11 height 26
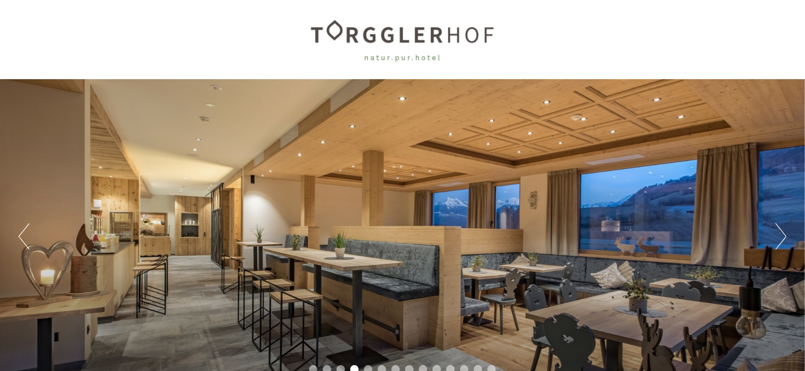
click at [781, 230] on button "Next" at bounding box center [780, 236] width 11 height 26
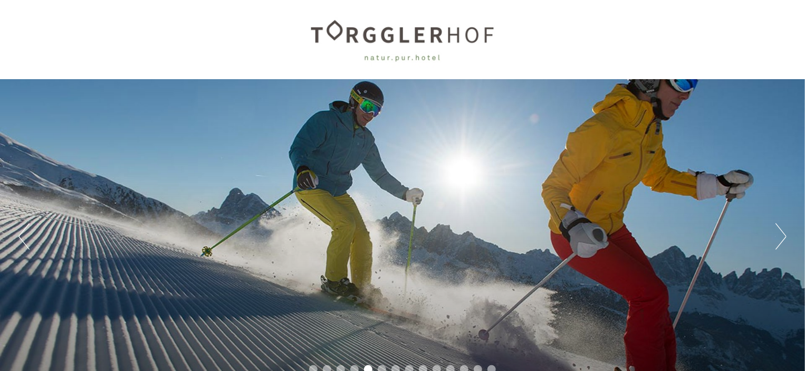
click at [781, 230] on button "Next" at bounding box center [780, 236] width 11 height 26
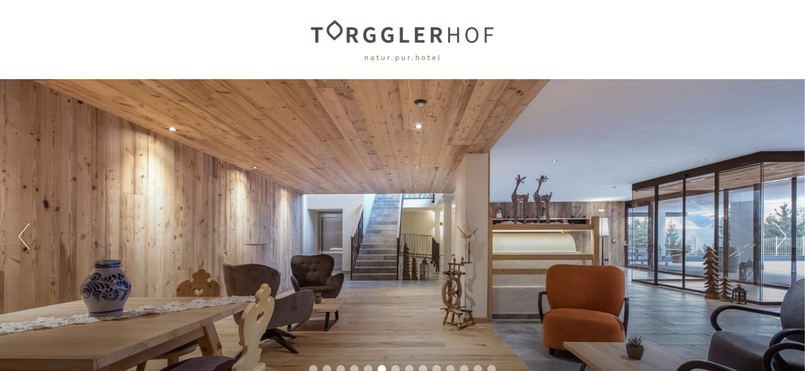
click at [781, 230] on button "Next" at bounding box center [780, 236] width 11 height 26
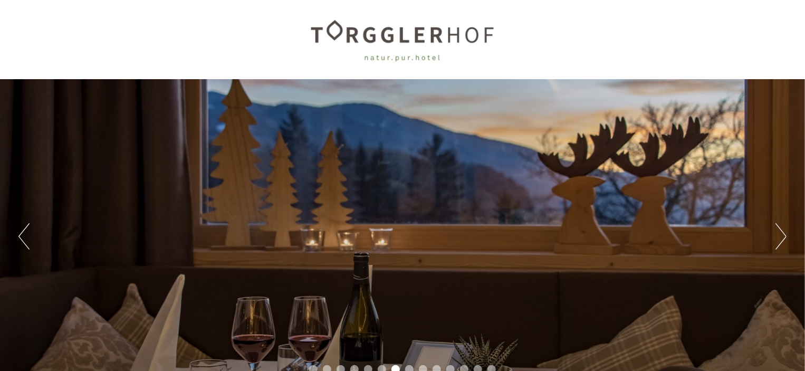
click at [781, 230] on button "Next" at bounding box center [780, 236] width 11 height 26
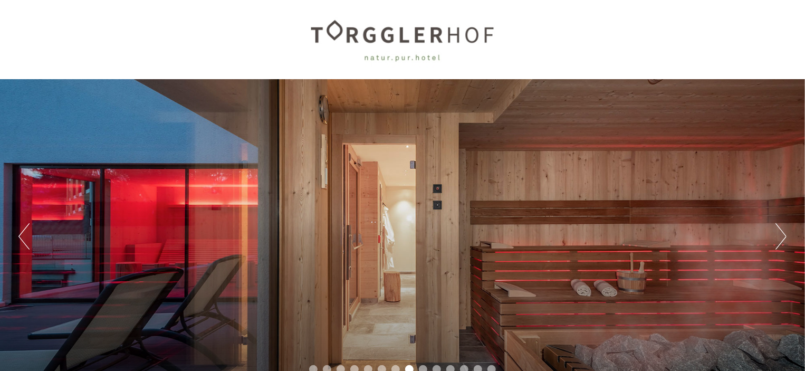
click at [781, 230] on button "Next" at bounding box center [780, 236] width 11 height 26
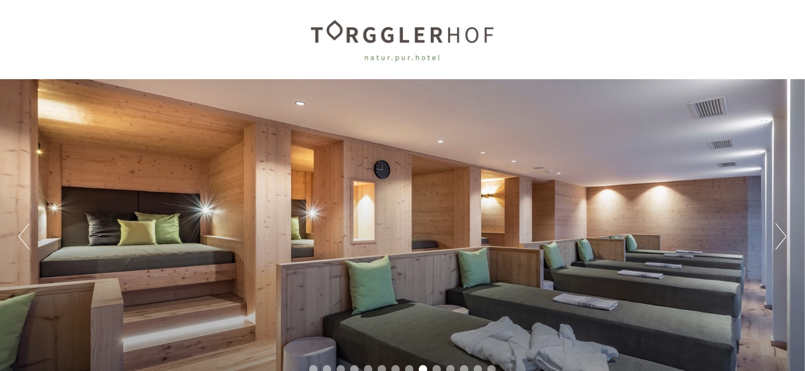
click at [781, 230] on button "Next" at bounding box center [780, 236] width 11 height 26
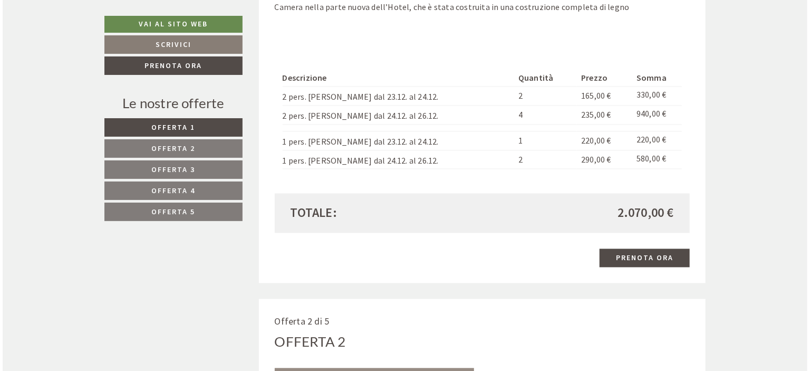
scroll to position [1031, 0]
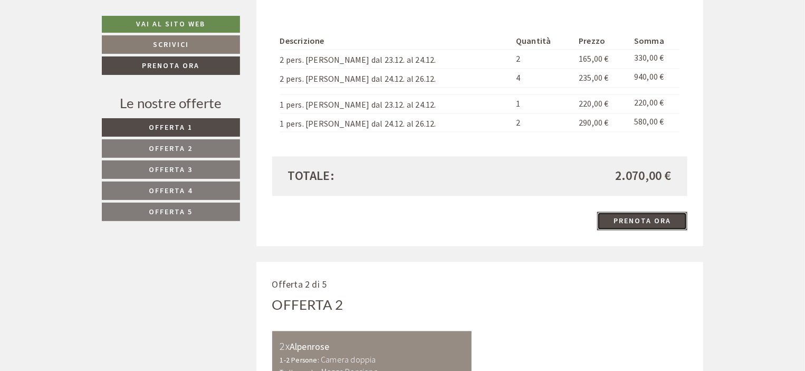
click at [640, 213] on link "Prenota ora" at bounding box center [642, 220] width 90 height 18
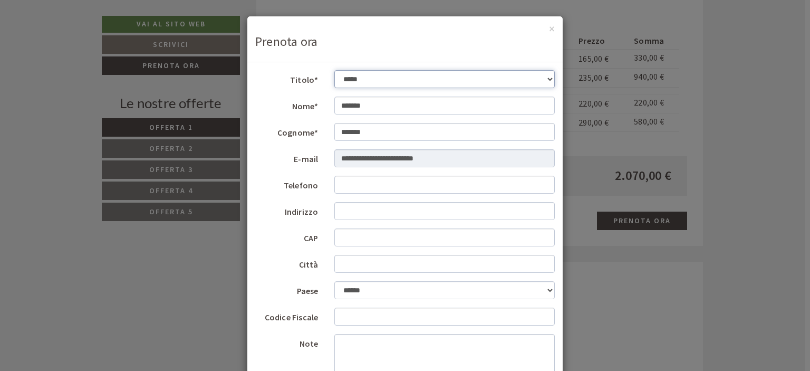
click at [544, 79] on select "**********" at bounding box center [444, 79] width 221 height 18
select select "*"
click at [334, 70] on select "**********" at bounding box center [444, 79] width 221 height 18
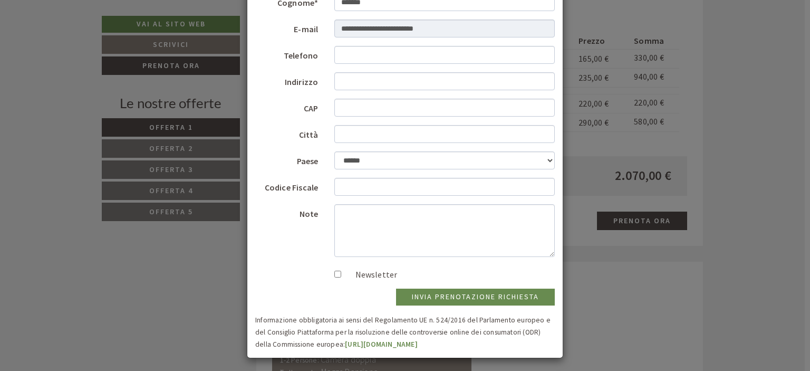
scroll to position [132, 0]
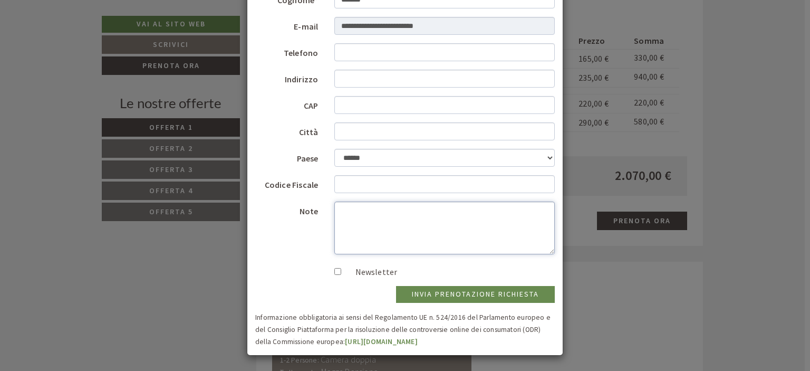
click at [340, 206] on textarea "Note" at bounding box center [444, 227] width 221 height 53
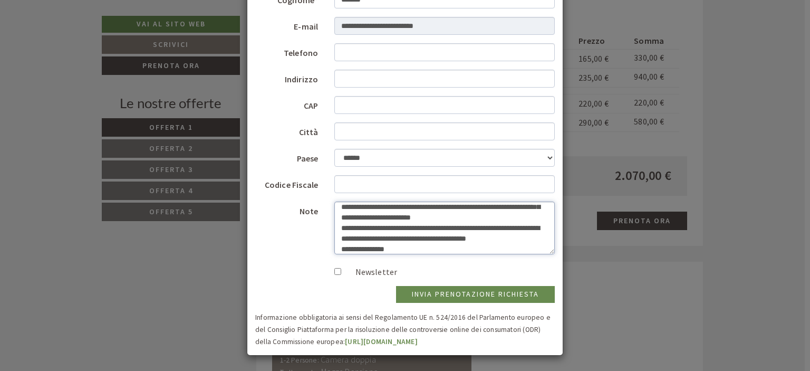
scroll to position [35, 0]
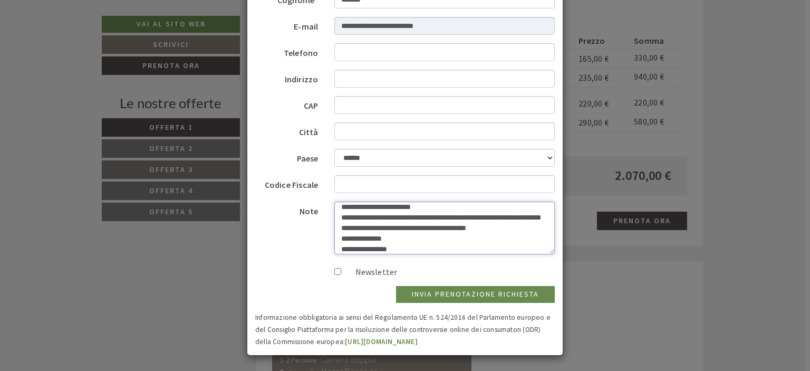
click at [393, 247] on textarea "**********" at bounding box center [444, 227] width 221 height 53
click at [515, 225] on textarea "**********" at bounding box center [444, 227] width 221 height 53
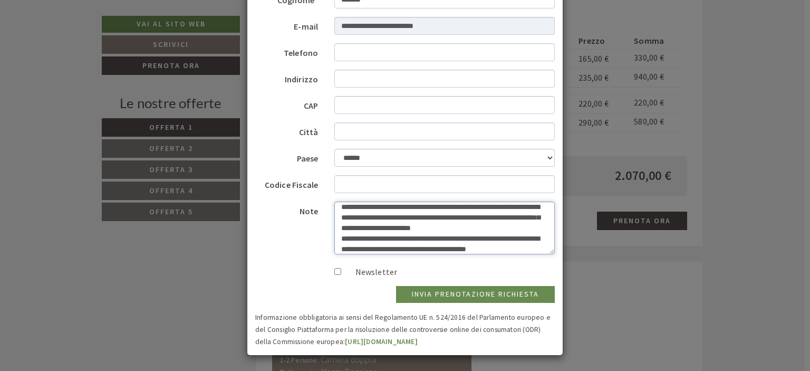
scroll to position [3, 0]
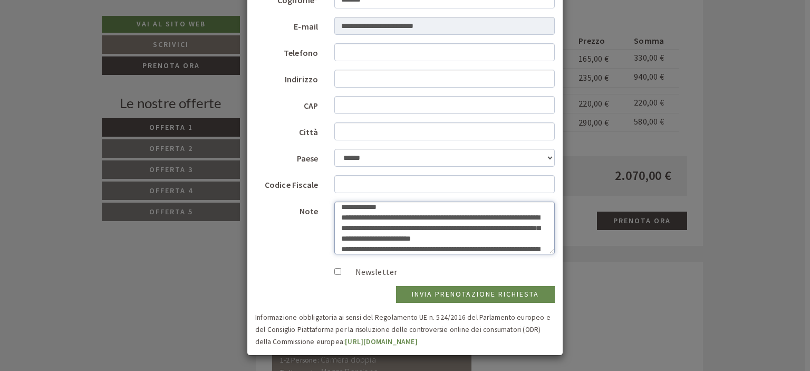
click at [488, 238] on textarea "**********" at bounding box center [444, 227] width 221 height 53
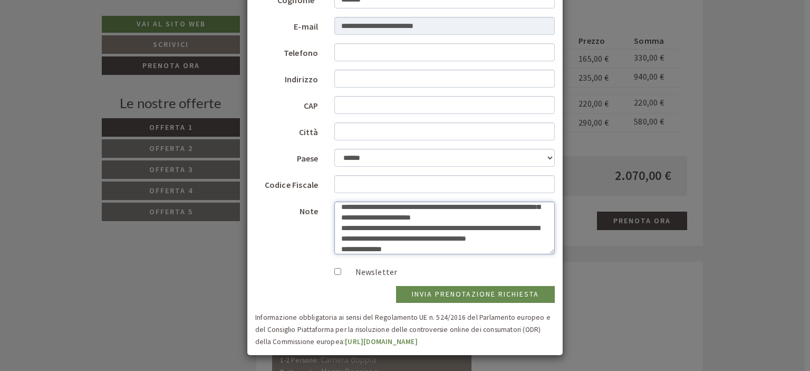
scroll to position [35, 0]
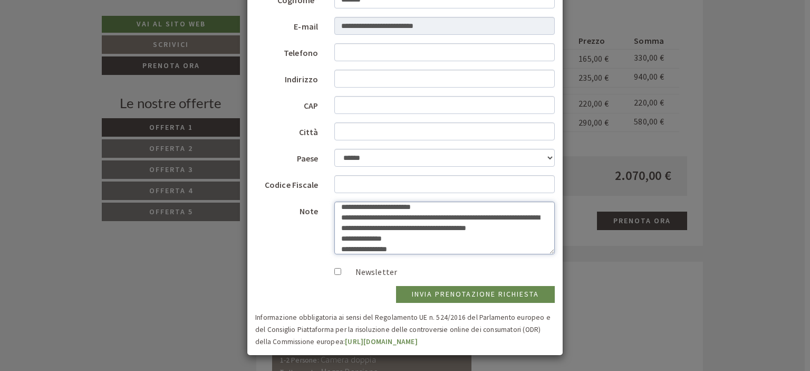
type textarea "**********"
click at [532, 291] on button "invia prenotazione richiesta" at bounding box center [475, 294] width 159 height 17
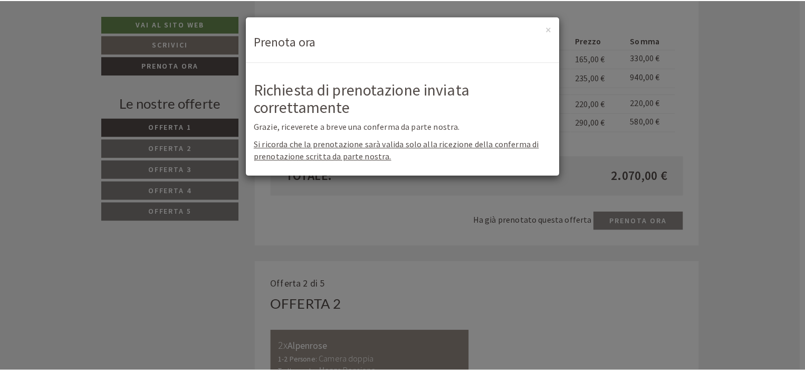
scroll to position [0, 0]
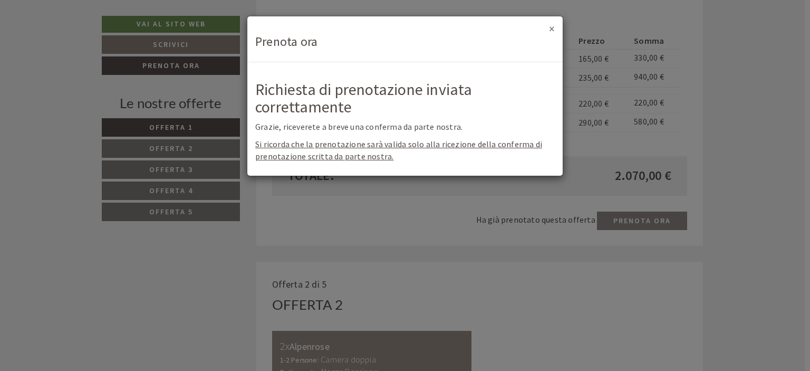
click at [552, 29] on button "×" at bounding box center [552, 28] width 6 height 11
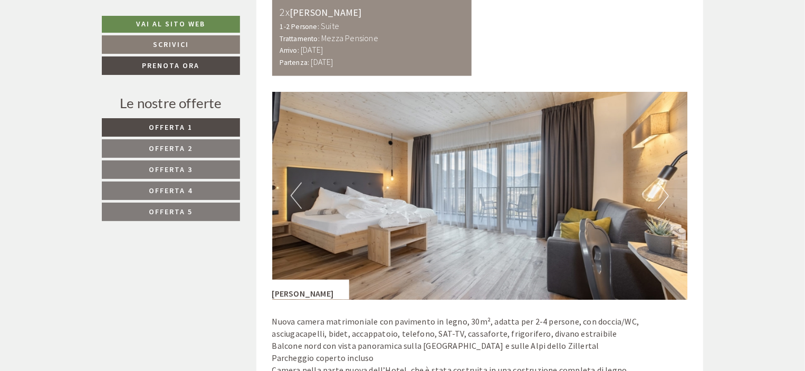
scroll to position [620, 0]
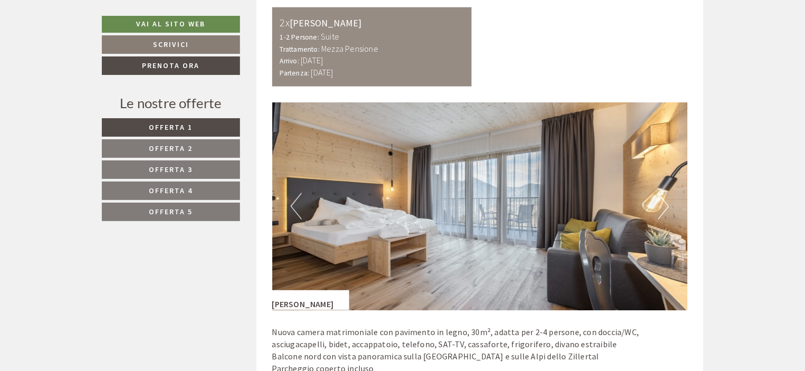
click at [665, 202] on button "Next" at bounding box center [663, 206] width 11 height 26
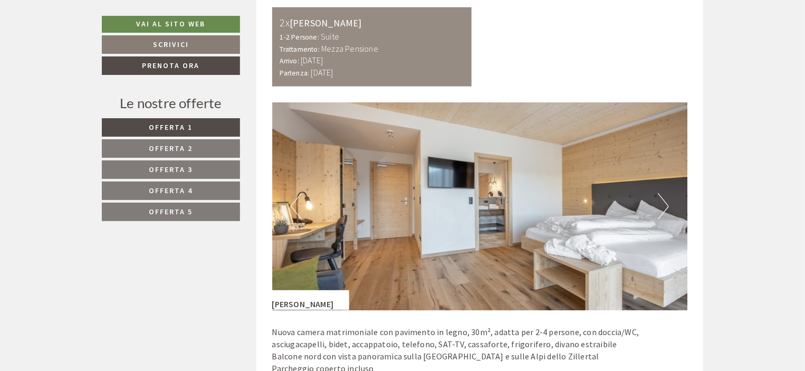
click at [665, 202] on button "Next" at bounding box center [663, 206] width 11 height 26
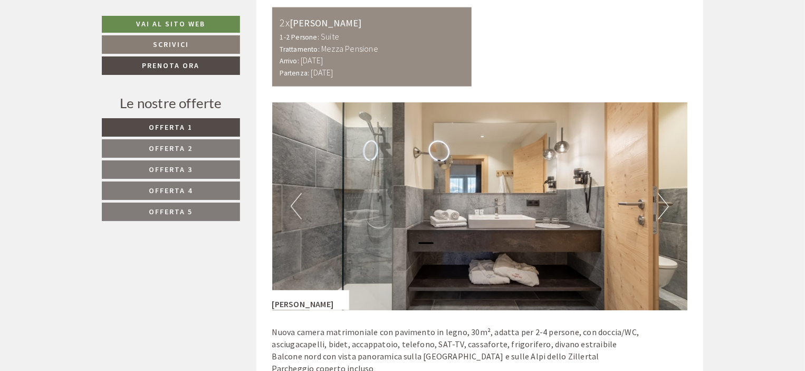
click at [665, 202] on button "Next" at bounding box center [663, 206] width 11 height 26
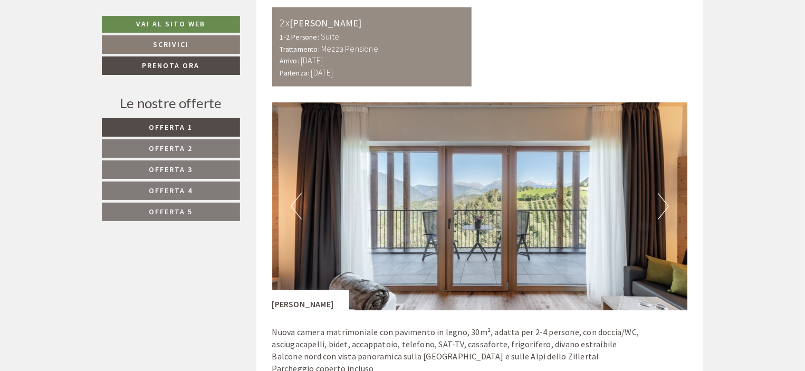
click at [665, 202] on button "Next" at bounding box center [663, 206] width 11 height 26
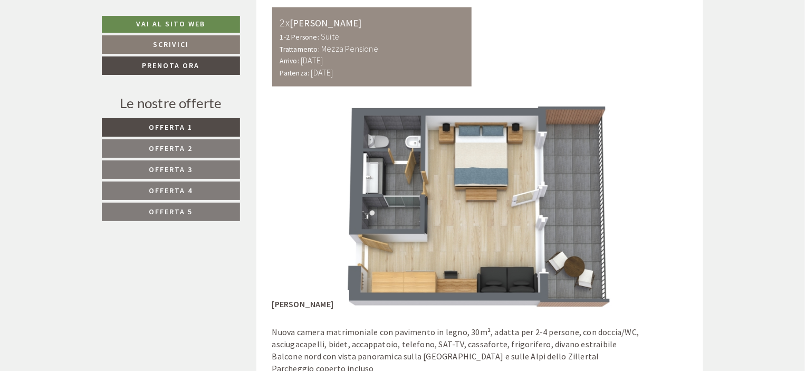
click at [665, 202] on button "Next" at bounding box center [663, 206] width 11 height 26
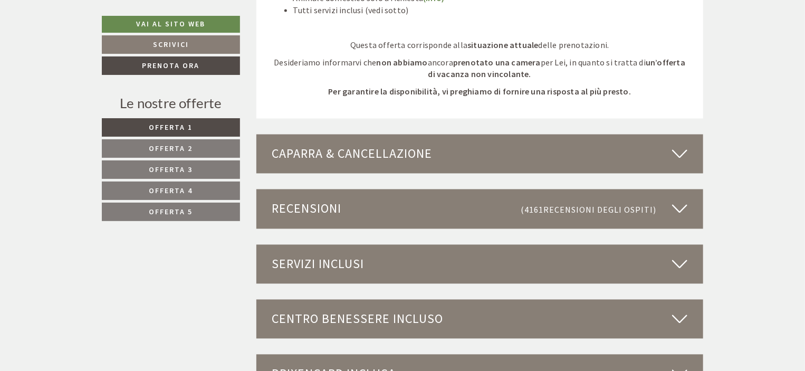
scroll to position [2934, 0]
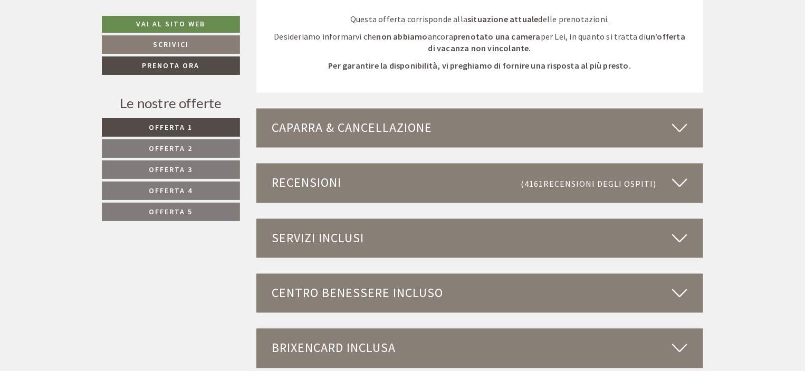
click at [158, 214] on span "Offerta 5" at bounding box center [171, 211] width 44 height 9
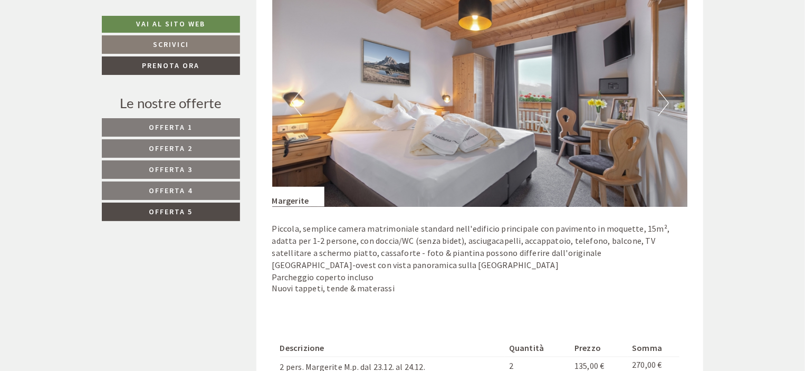
scroll to position [641, 0]
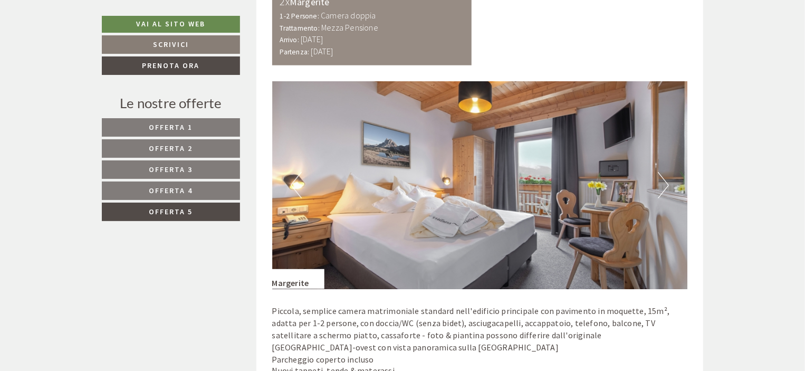
click at [166, 191] on span "Offerta 4" at bounding box center [171, 190] width 44 height 9
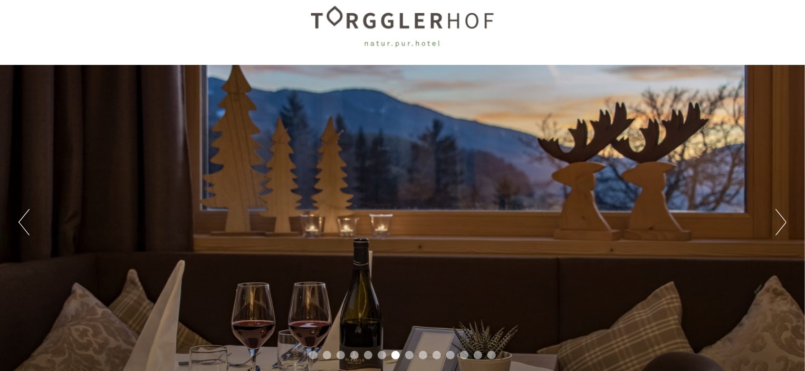
scroll to position [0, 0]
